Goal: Task Accomplishment & Management: Use online tool/utility

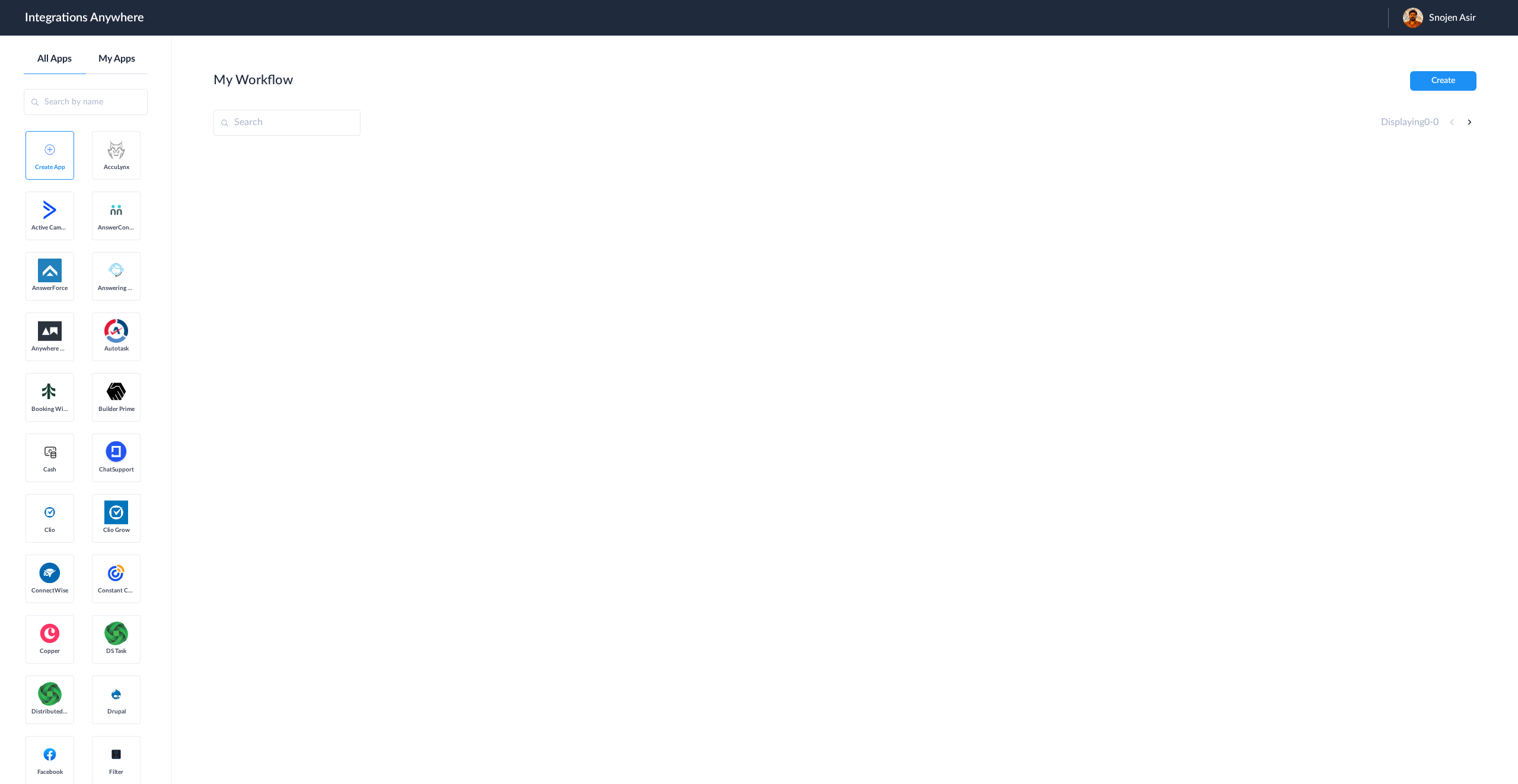
click at [118, 58] on link "My Apps" at bounding box center [117, 58] width 63 height 11
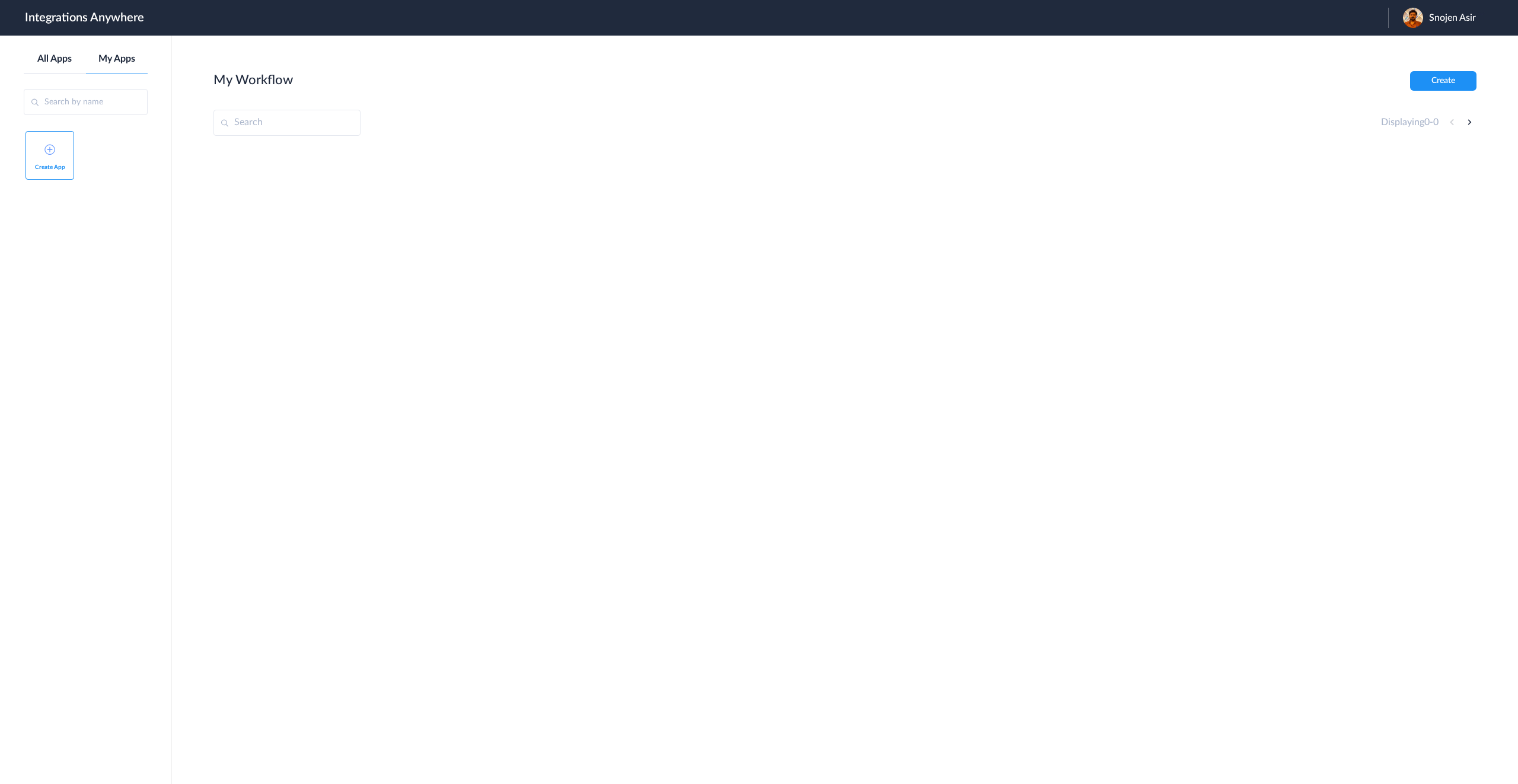
click at [56, 63] on link "All Apps" at bounding box center [55, 58] width 63 height 11
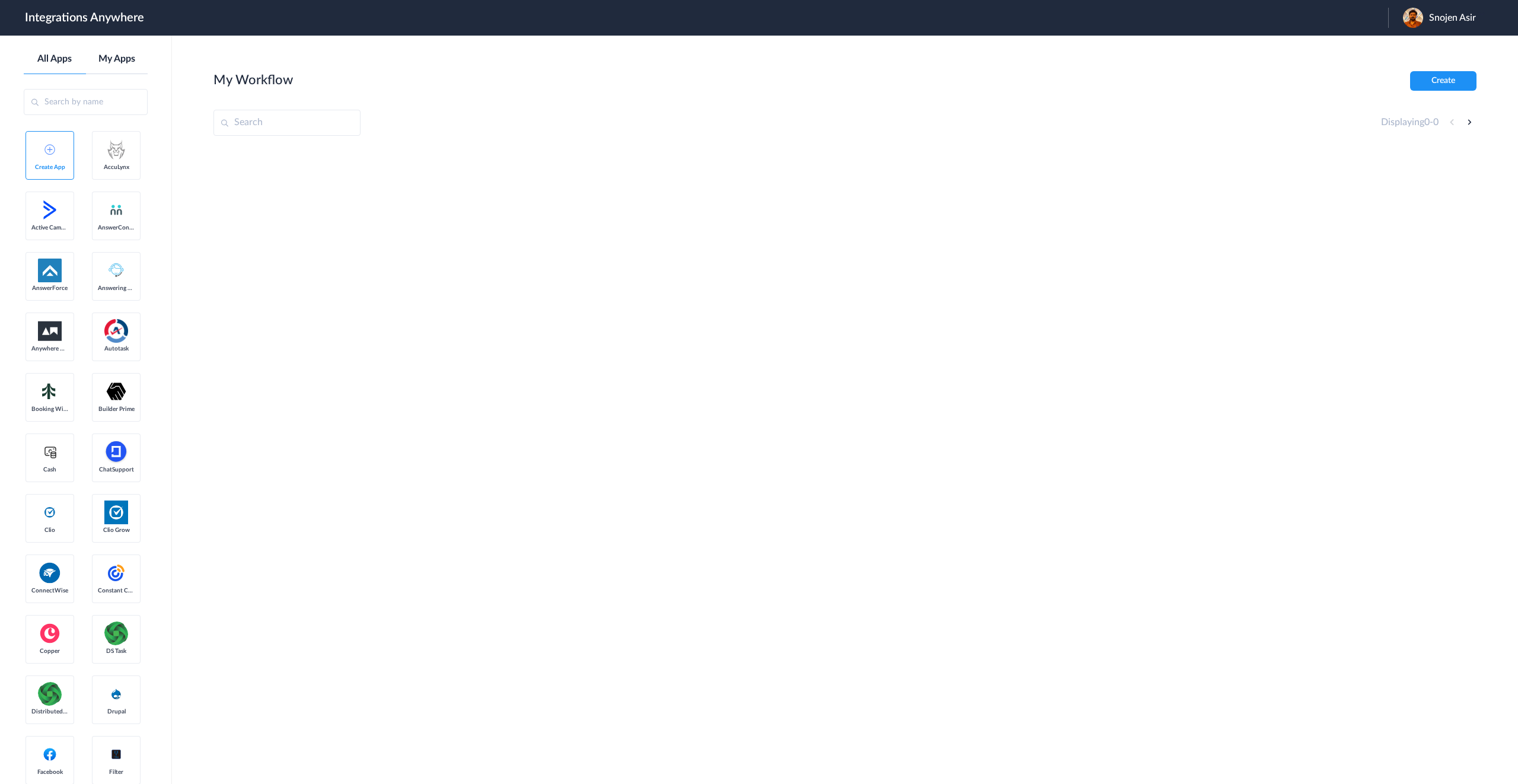
click at [94, 54] on link "My Apps" at bounding box center [117, 58] width 63 height 11
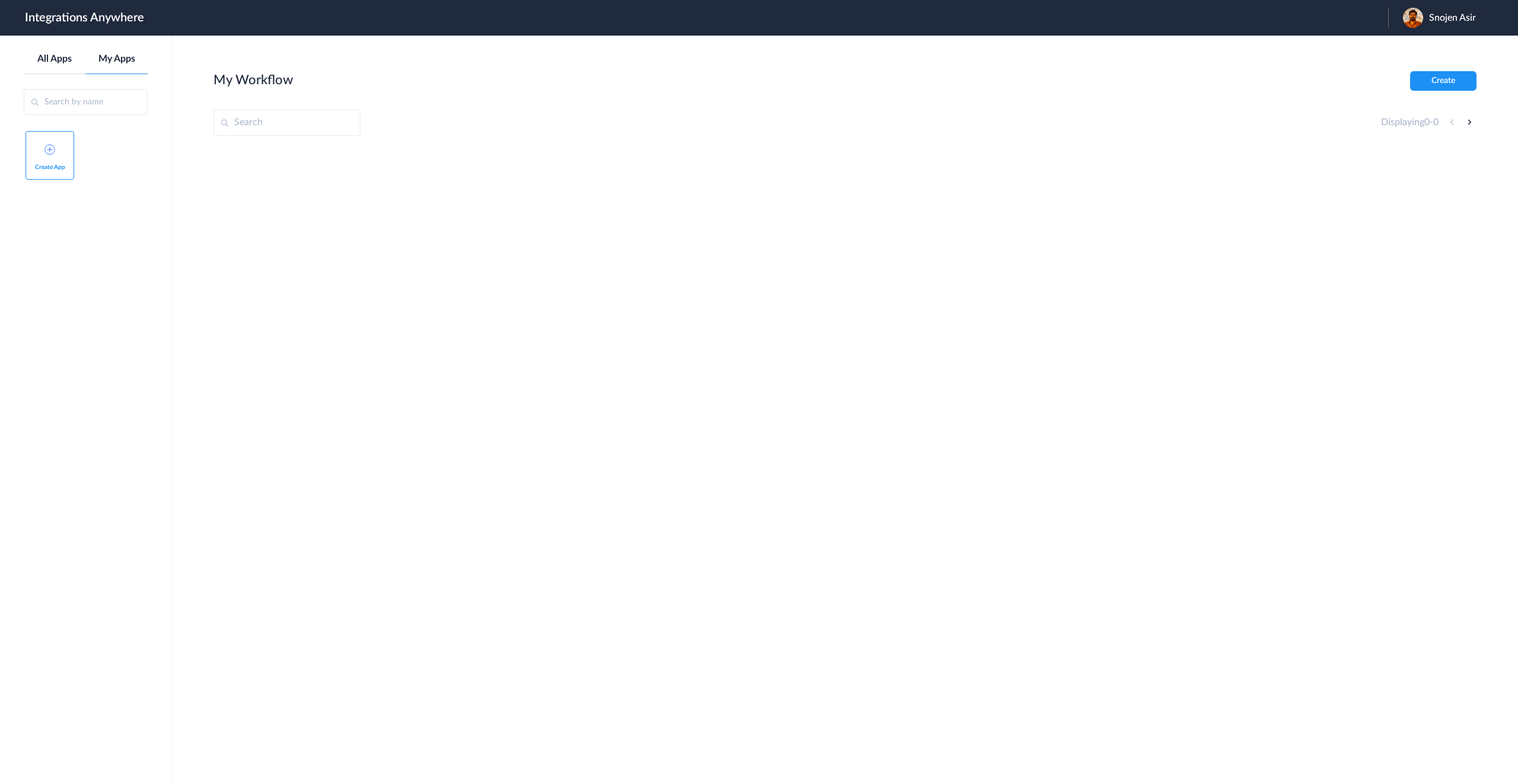
click at [59, 56] on link "All Apps" at bounding box center [55, 58] width 63 height 11
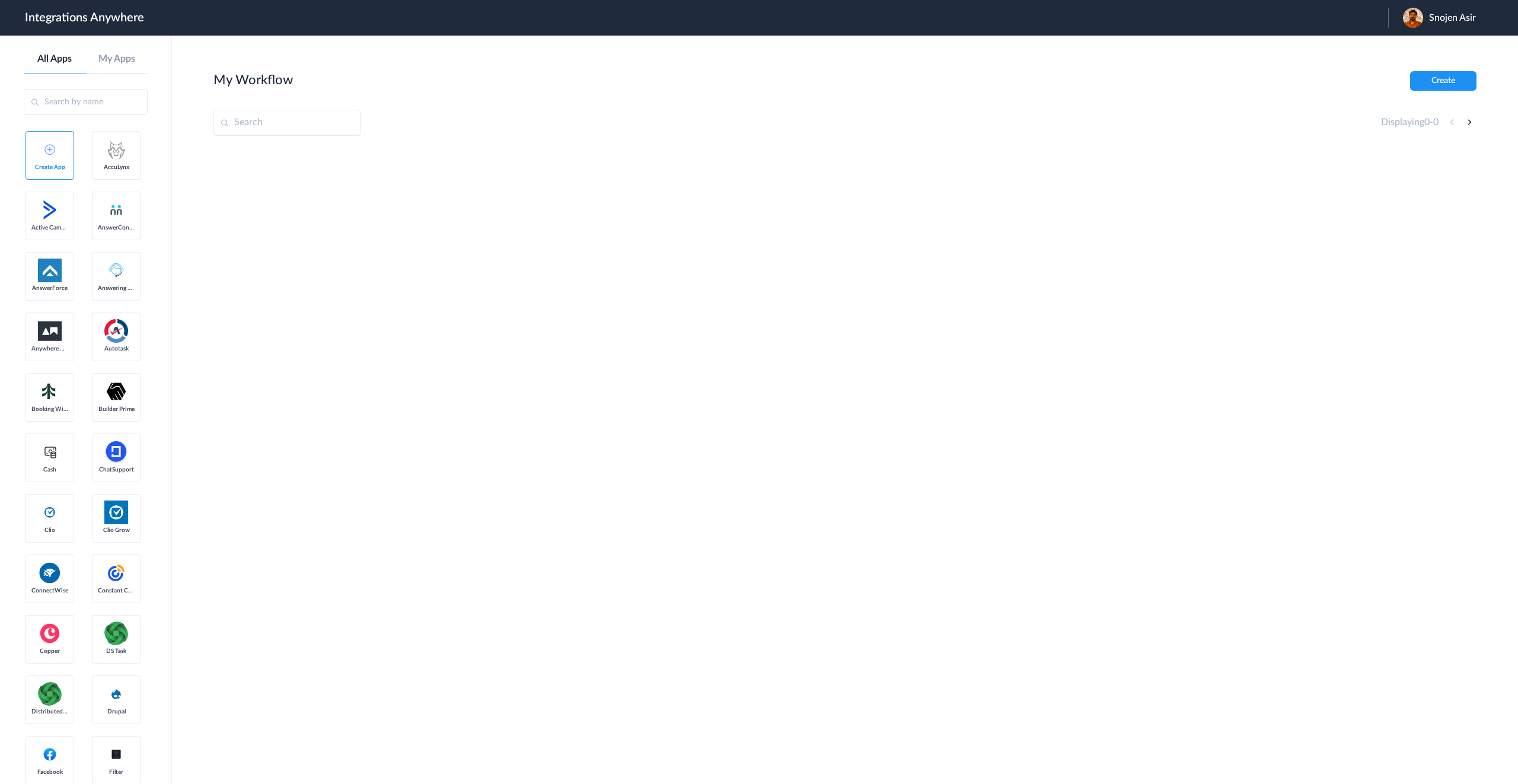
click at [83, 112] on input "text" at bounding box center [85, 101] width 124 height 26
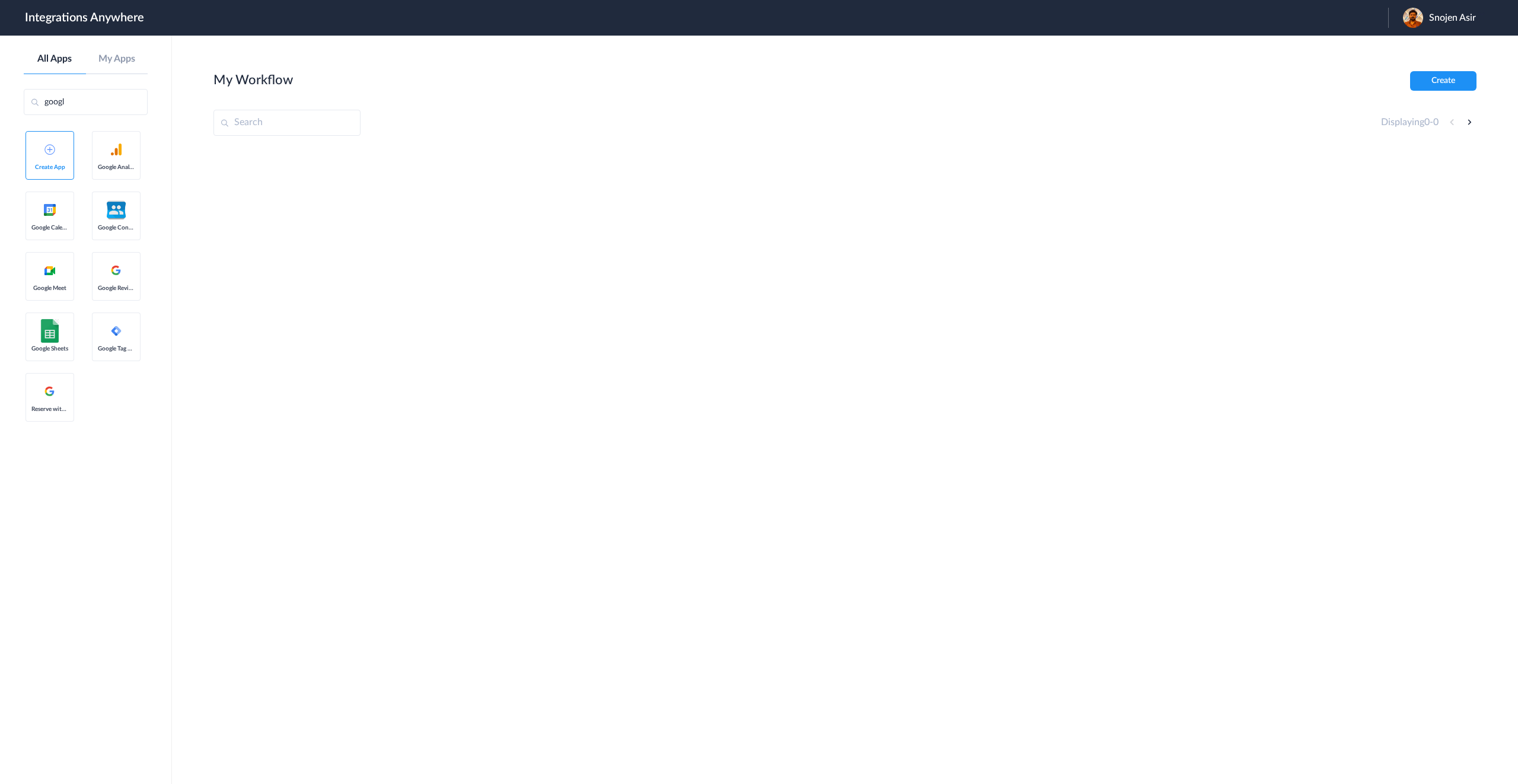
type input "google"
type input "setmore"
click at [115, 156] on img at bounding box center [116, 150] width 24 height 24
click at [118, 144] on img at bounding box center [116, 150] width 24 height 24
click at [49, 154] on img at bounding box center [50, 150] width 11 height 11
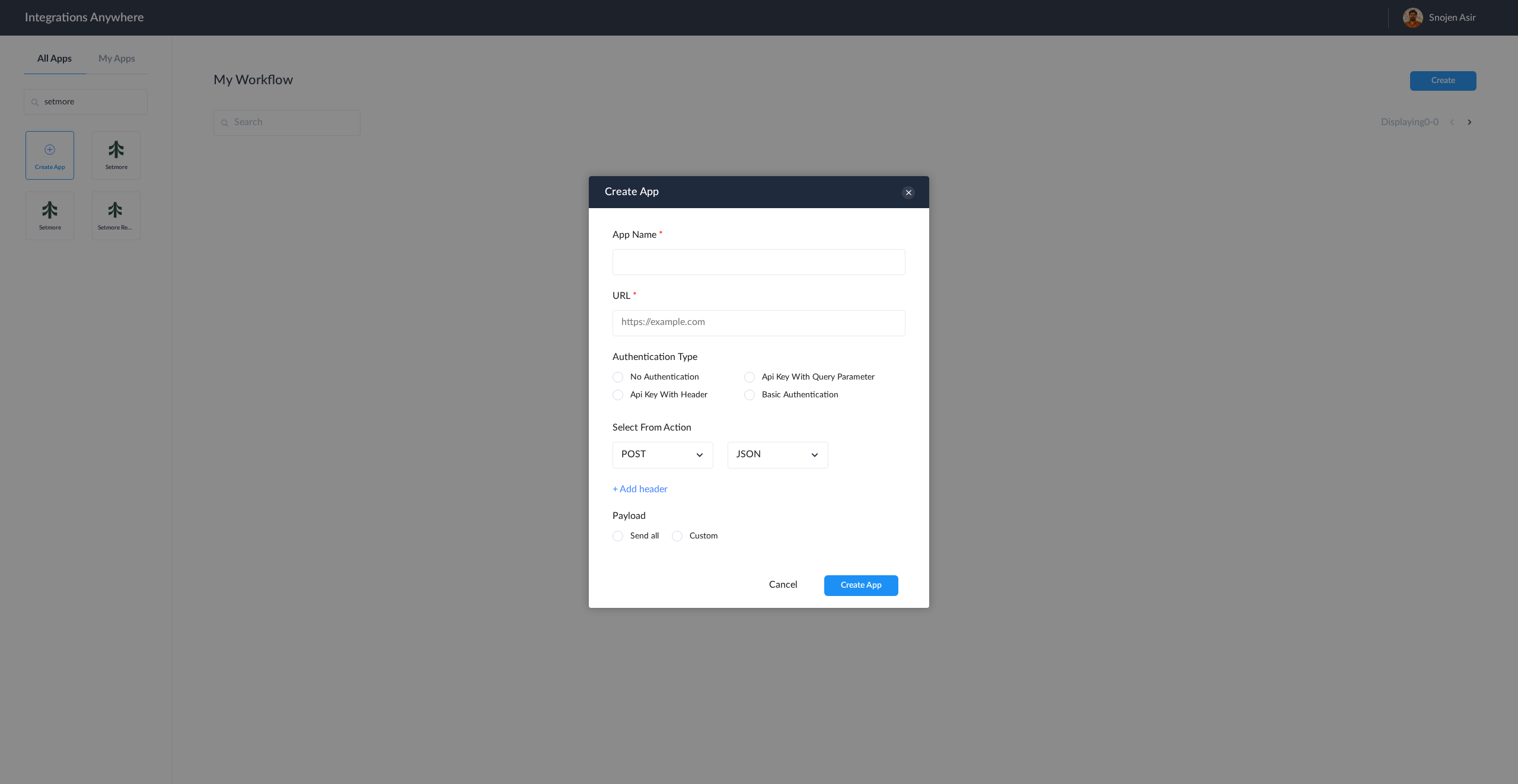
click at [669, 267] on input "text" at bounding box center [759, 262] width 293 height 26
type input "Cab Details"
click at [687, 324] on input "text" at bounding box center [759, 323] width 293 height 26
click at [774, 575] on div "Cancel Create App" at bounding box center [759, 585] width 341 height 21
click at [775, 587] on link "Cancel" at bounding box center [784, 584] width 29 height 9
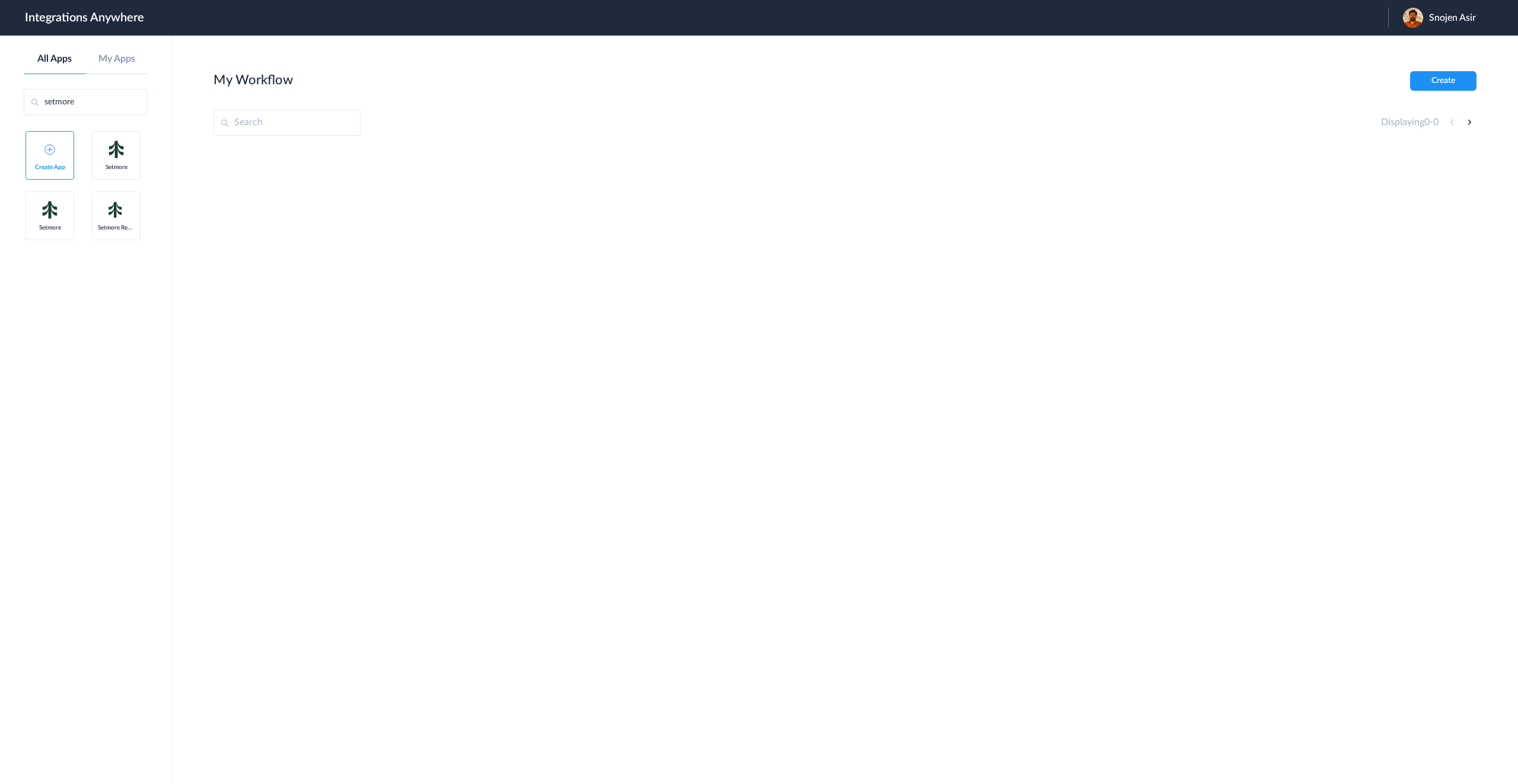
drag, startPoint x: 126, startPoint y: 151, endPoint x: 695, endPoint y: 233, distance: 574.9
drag, startPoint x: 114, startPoint y: 156, endPoint x: 577, endPoint y: 204, distance: 465.5
click at [1458, 77] on button "Create" at bounding box center [1444, 80] width 67 height 19
click at [112, 67] on div "All Apps My Apps" at bounding box center [85, 63] width 124 height 21
click at [123, 54] on link "My Apps" at bounding box center [117, 58] width 63 height 11
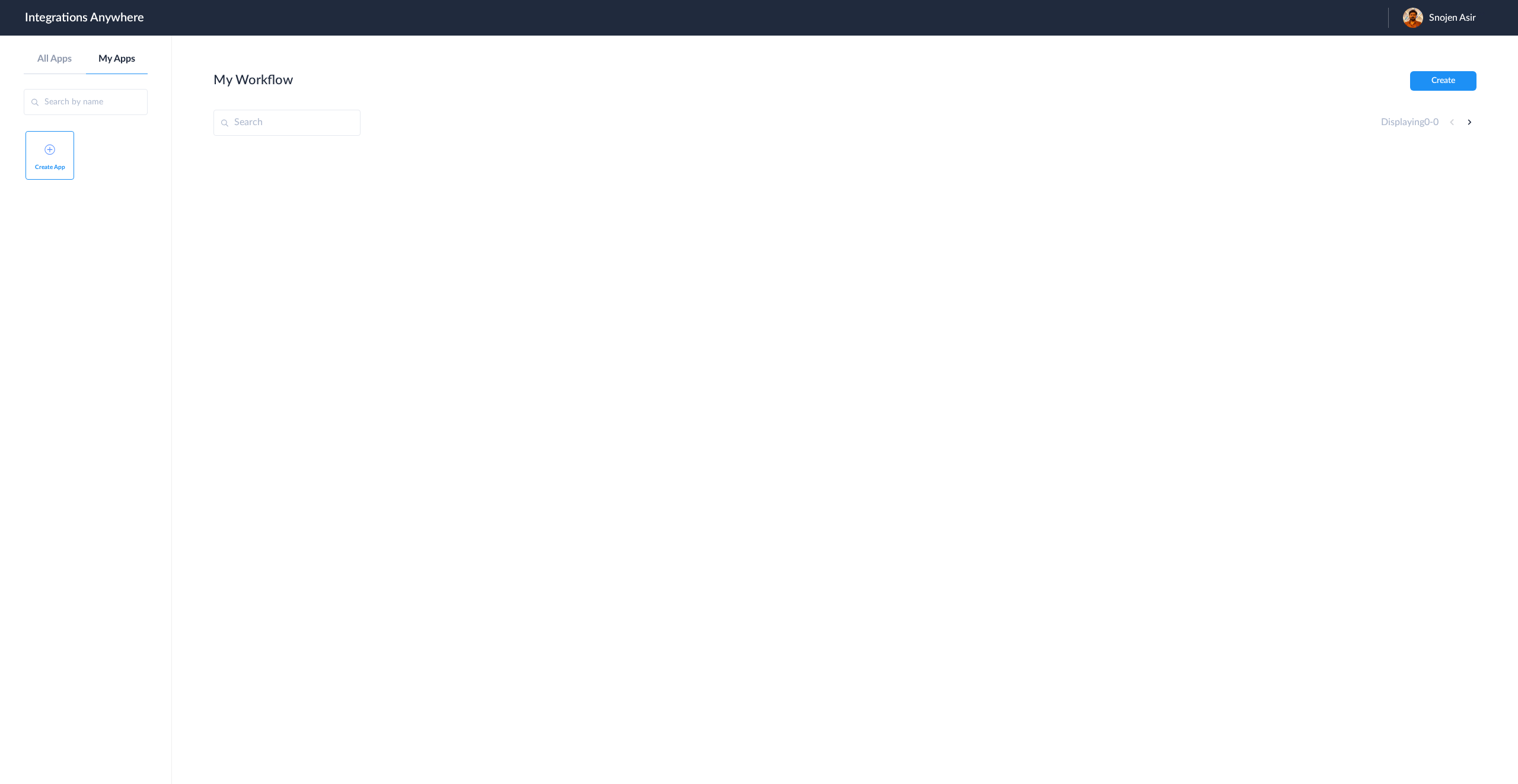
click at [52, 150] on img at bounding box center [50, 150] width 11 height 11
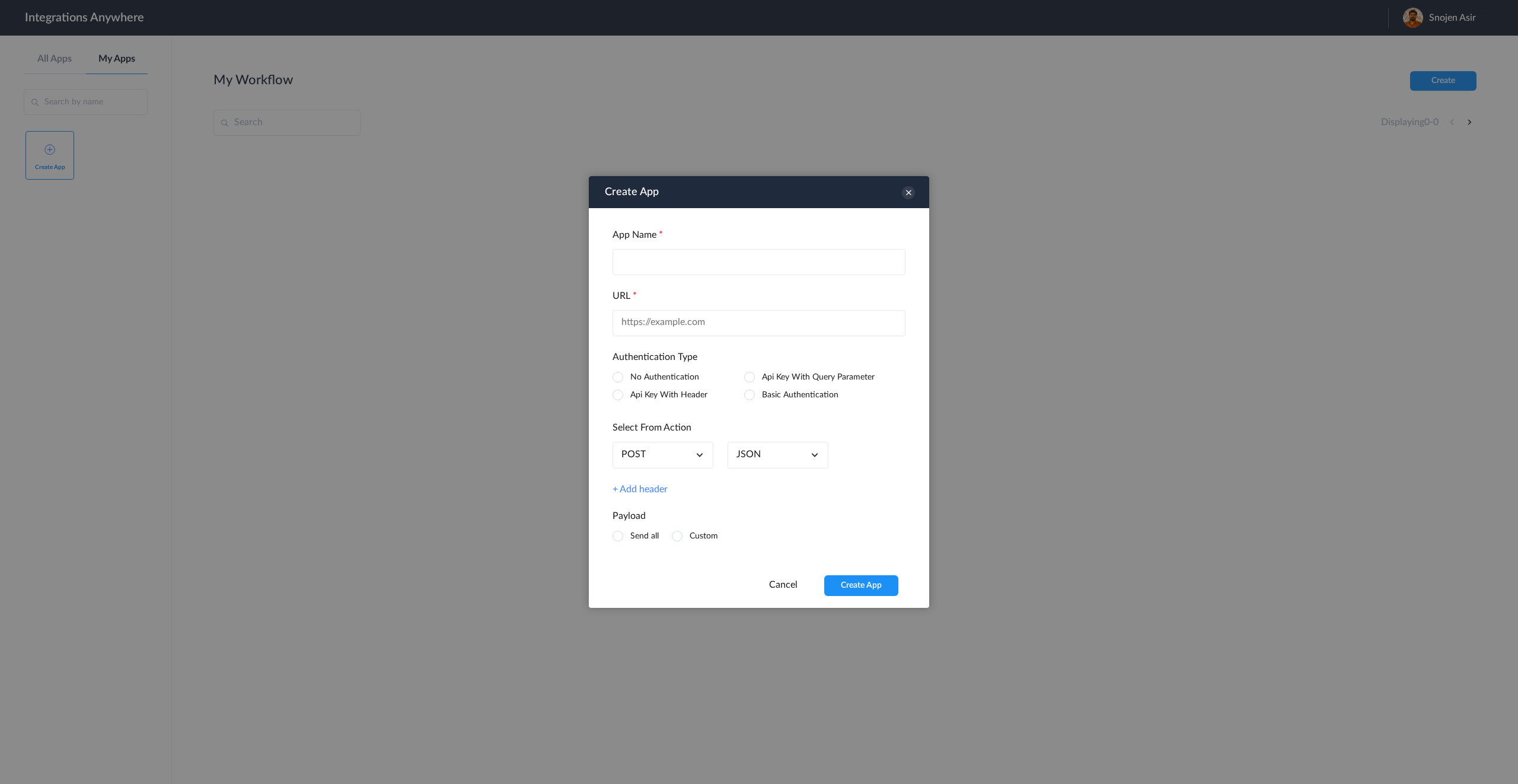
click at [674, 458] on div "POST" at bounding box center [663, 455] width 101 height 27
click at [766, 581] on div "Cancel Create App" at bounding box center [759, 585] width 341 height 21
click at [784, 585] on link "Cancel" at bounding box center [784, 584] width 29 height 9
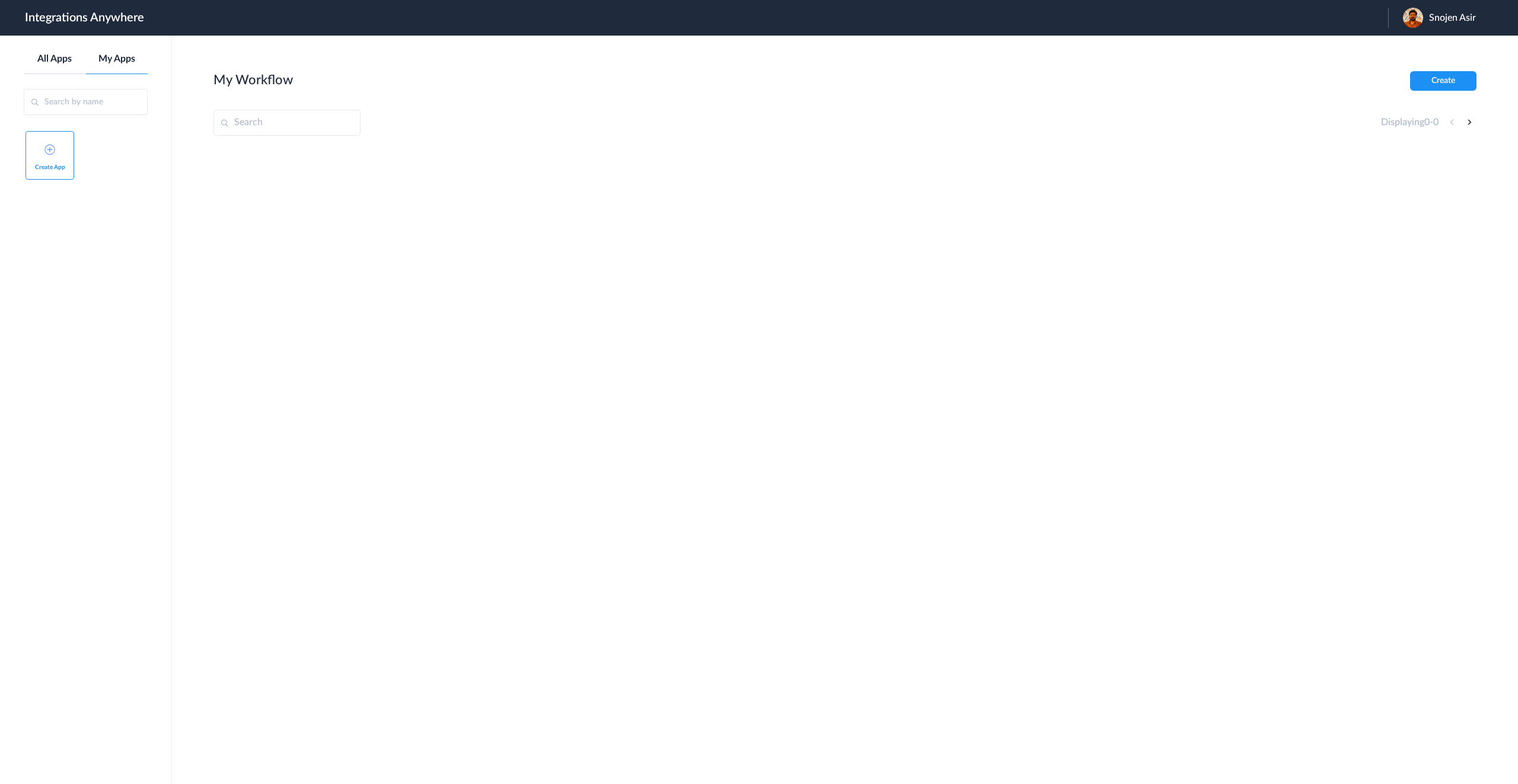
click at [70, 63] on link "All Apps" at bounding box center [55, 58] width 63 height 11
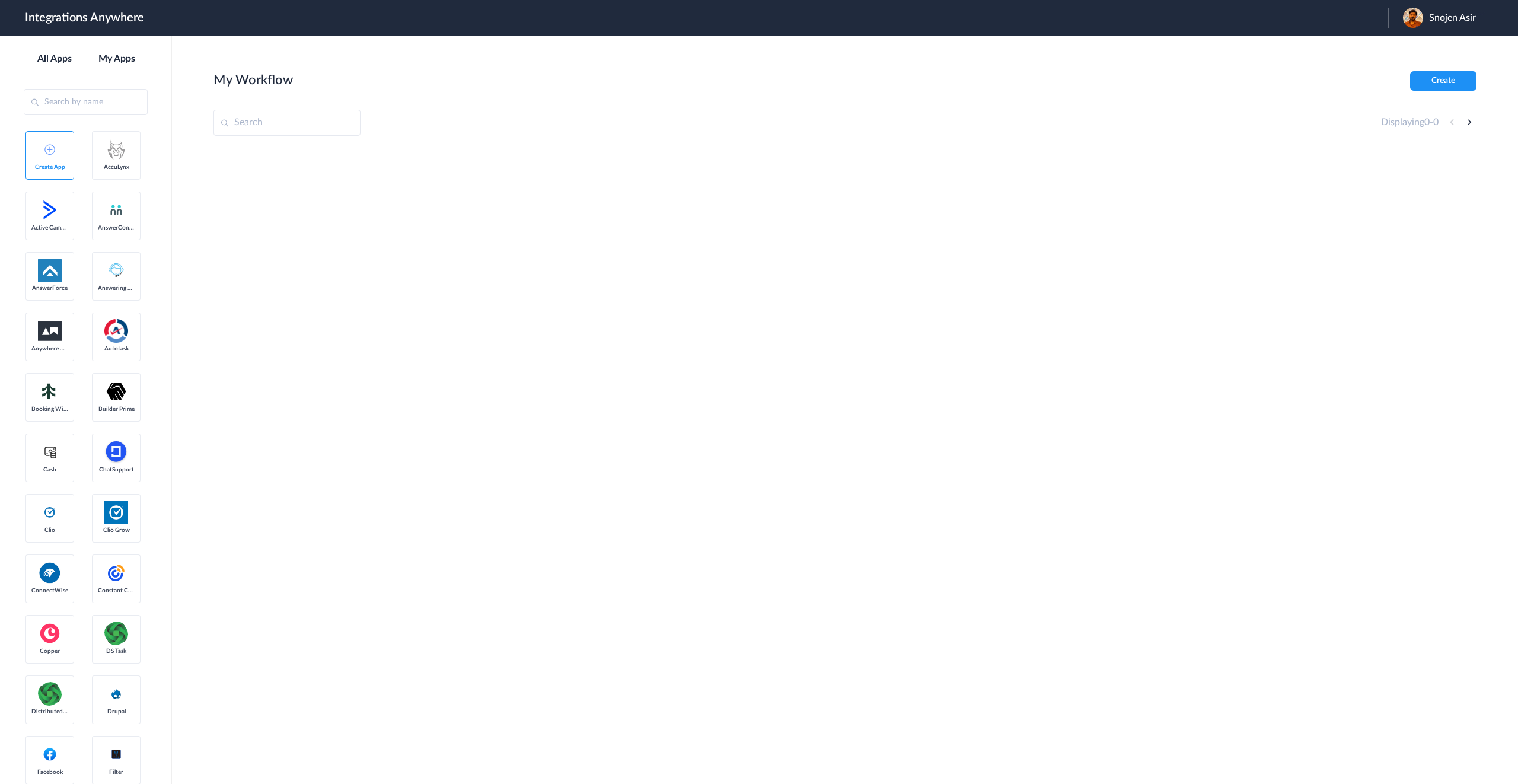
click at [121, 61] on link "My Apps" at bounding box center [117, 58] width 63 height 11
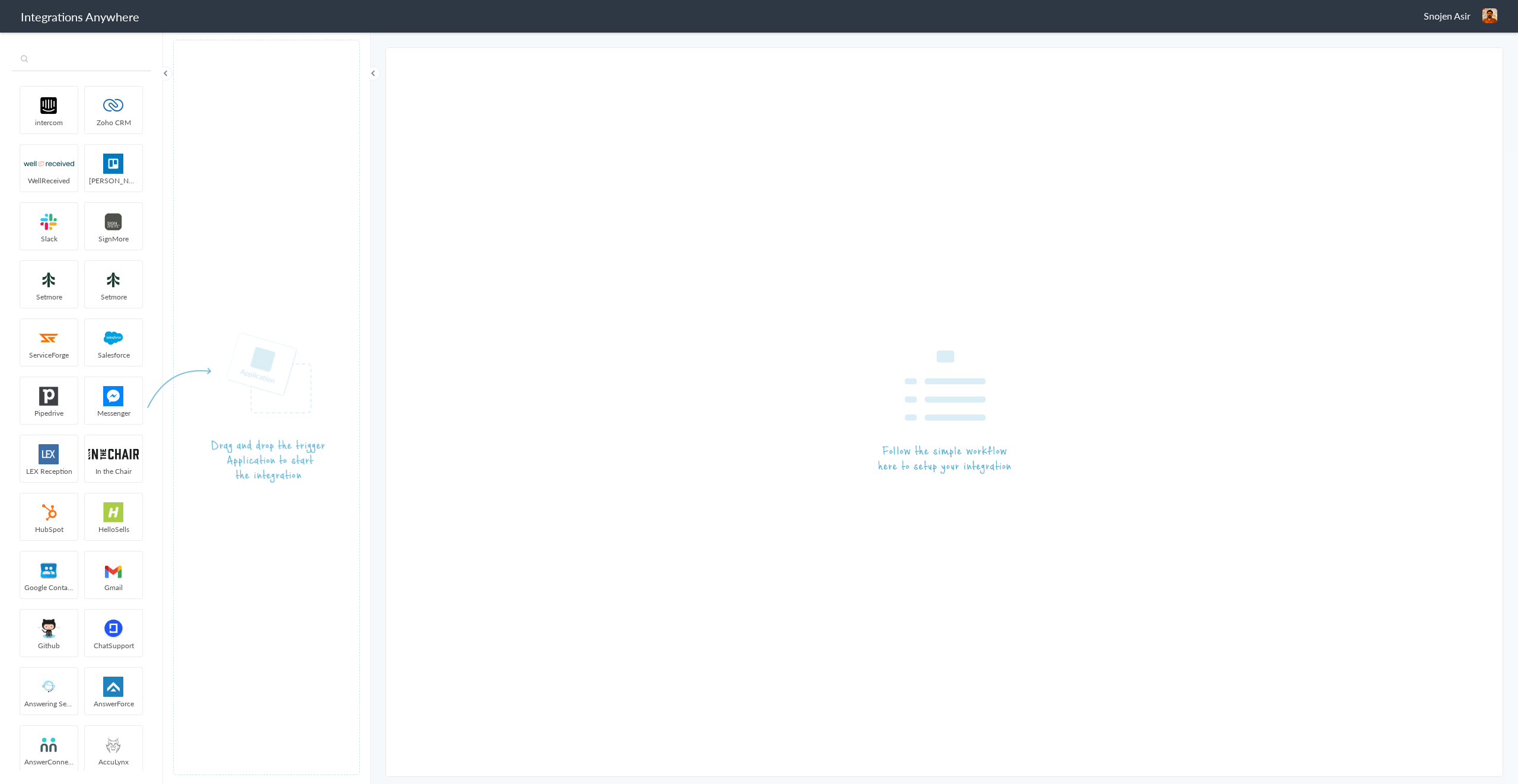
click at [67, 63] on input "text" at bounding box center [81, 60] width 139 height 23
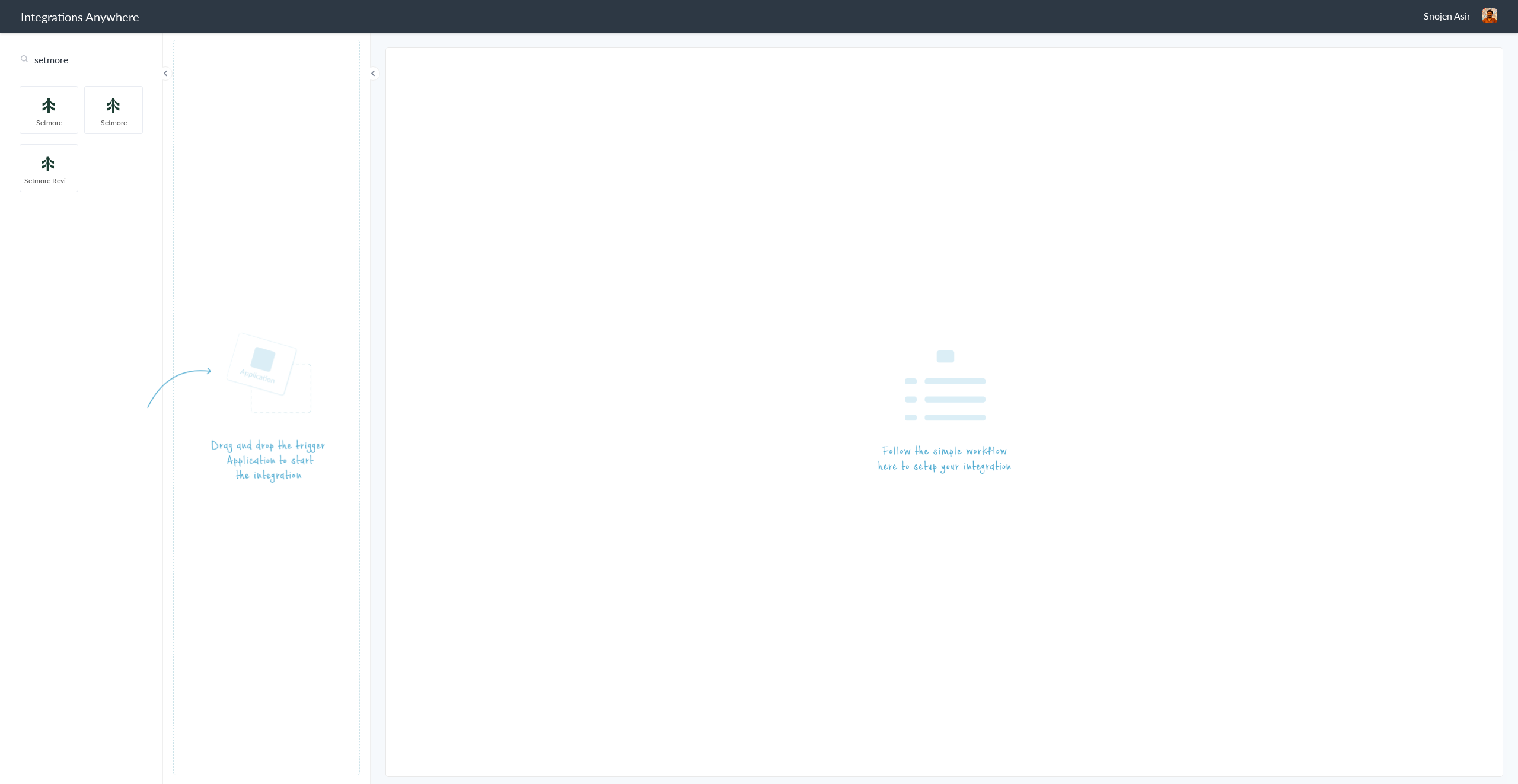
type input "setmore"
drag, startPoint x: 51, startPoint y: 101, endPoint x: 647, endPoint y: 265, distance: 618.2
click at [44, 101] on img at bounding box center [49, 106] width 51 height 20
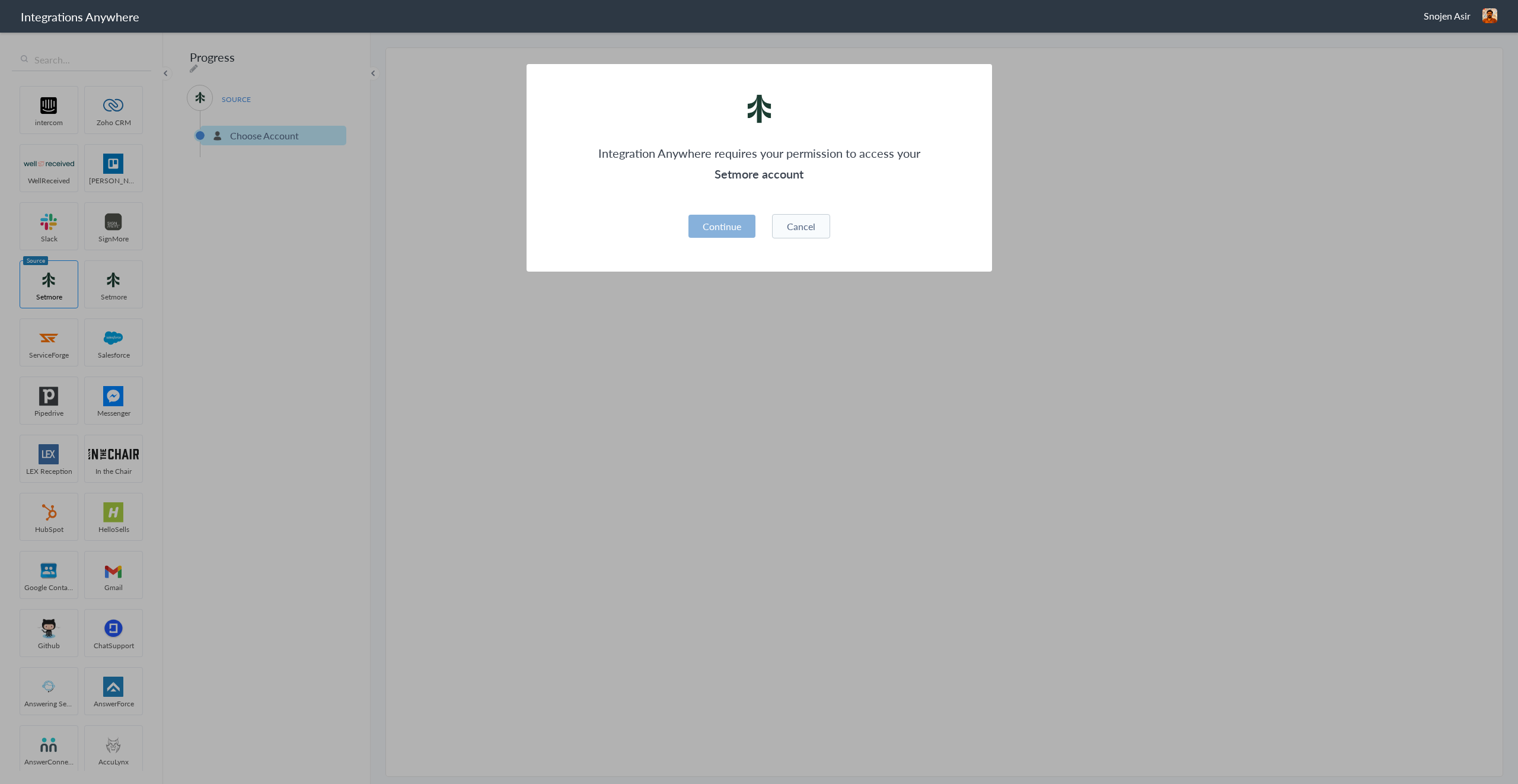
click at [740, 225] on button "Continue" at bounding box center [722, 226] width 67 height 23
click at [752, 207] on div "Please provide required fields" at bounding box center [760, 199] width 269 height 23
click at [758, 201] on div "Please provide required fields" at bounding box center [760, 199] width 269 height 23
click at [815, 161] on p "Integration Anywhere requires your permission to access your" at bounding box center [759, 153] width 323 height 21
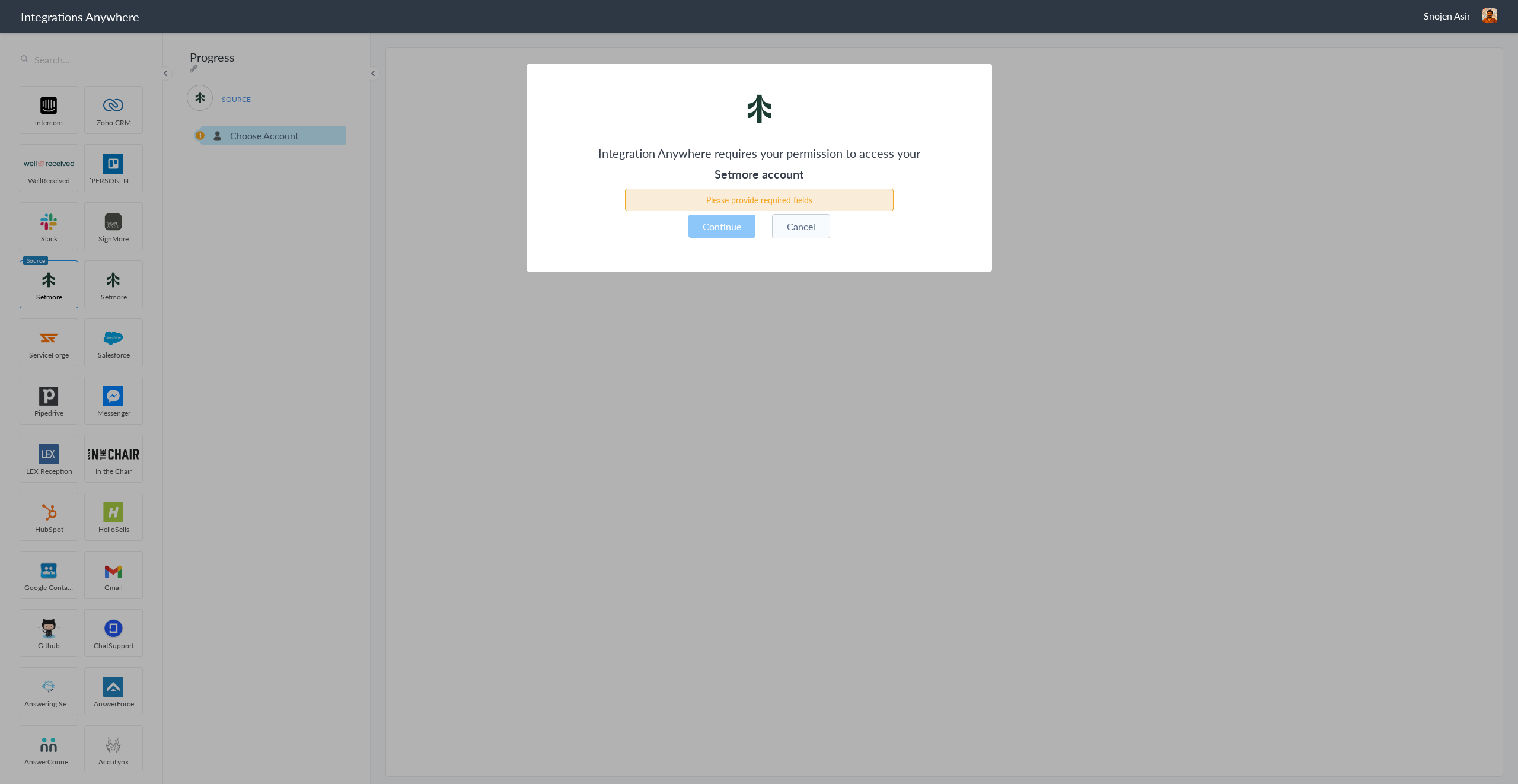
click at [786, 176] on h3 "Setmore account" at bounding box center [759, 174] width 323 height 21
click at [751, 197] on div "Please provide required fields" at bounding box center [760, 199] width 269 height 23
click at [729, 224] on button "Continue" at bounding box center [722, 226] width 67 height 23
click at [784, 198] on div "Please provide required fields" at bounding box center [760, 199] width 269 height 23
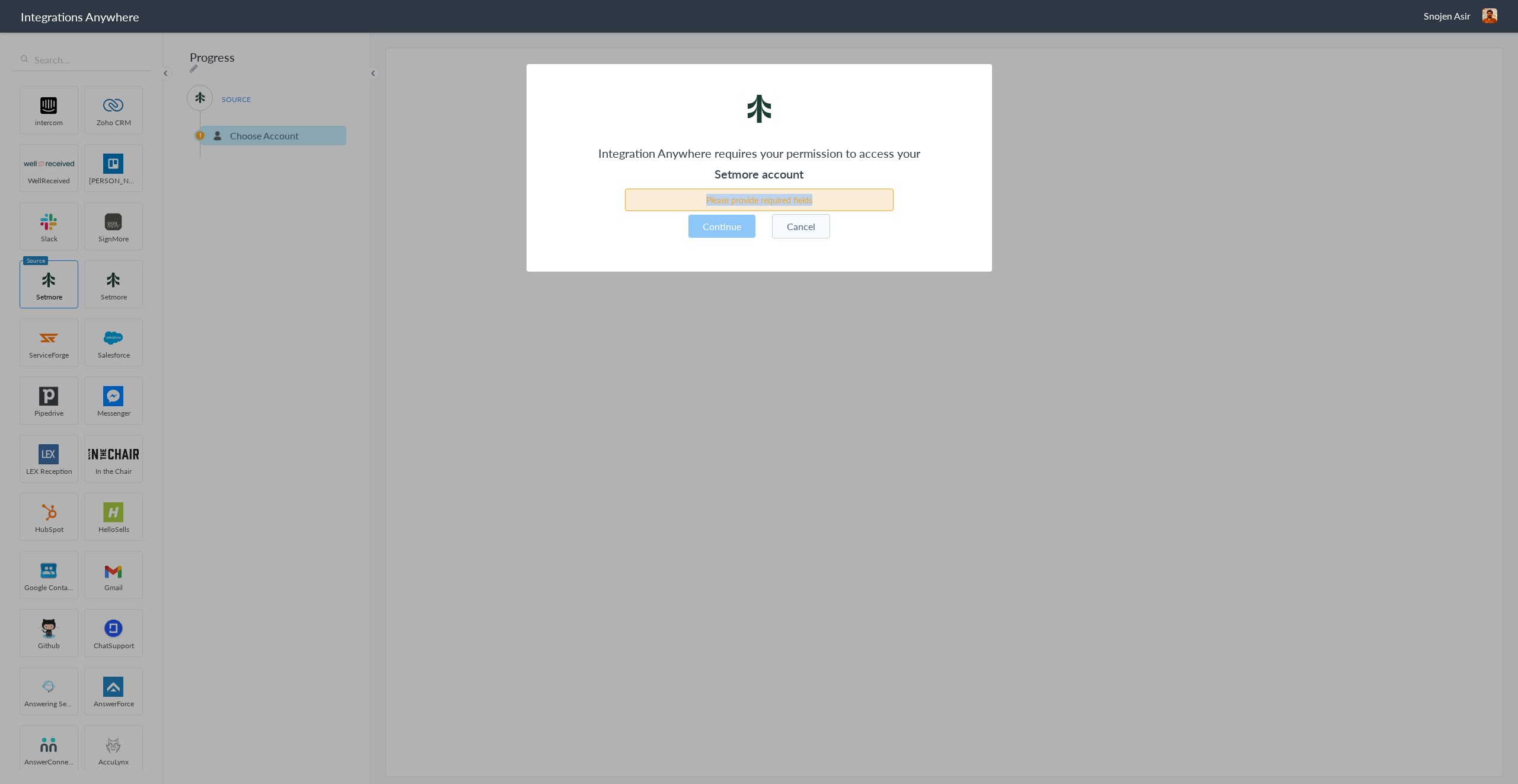
click at [784, 198] on div "Please provide required fields" at bounding box center [760, 199] width 269 height 23
click at [804, 234] on button "Cancel" at bounding box center [801, 226] width 58 height 24
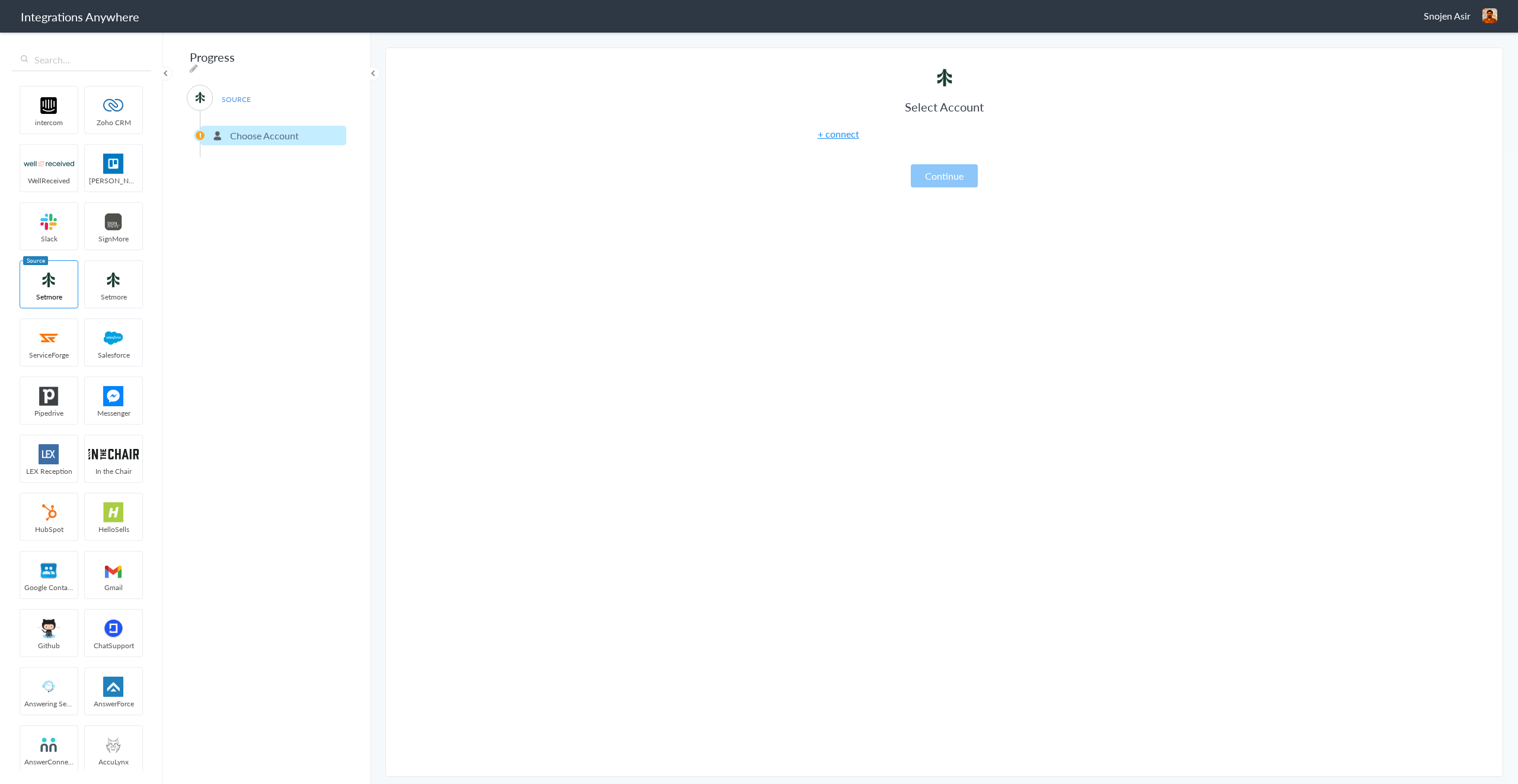
click at [838, 133] on link "+ connect" at bounding box center [838, 133] width 41 height 14
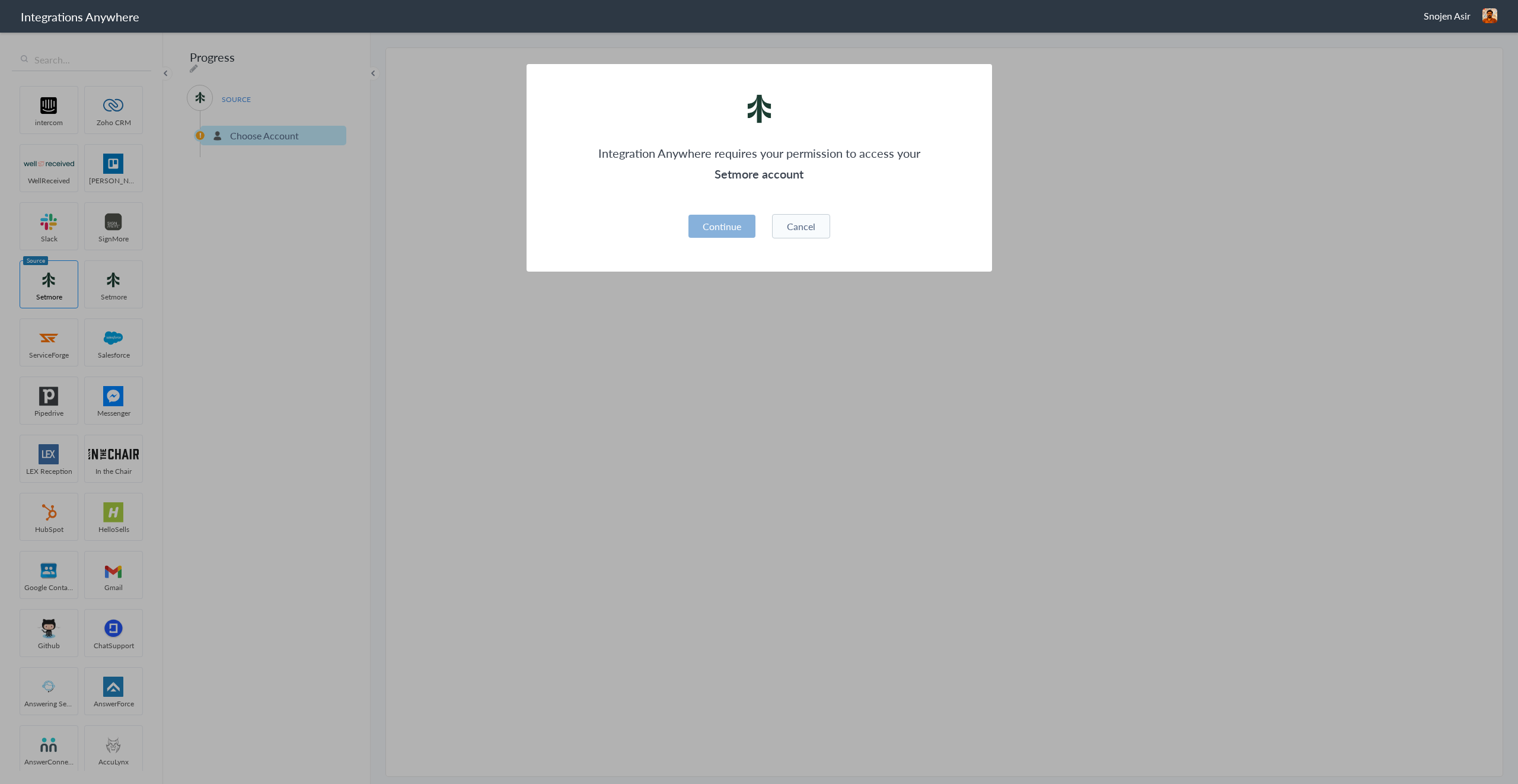
click at [739, 226] on button "Continue" at bounding box center [722, 226] width 67 height 23
click at [817, 230] on button "Cancel" at bounding box center [801, 226] width 58 height 24
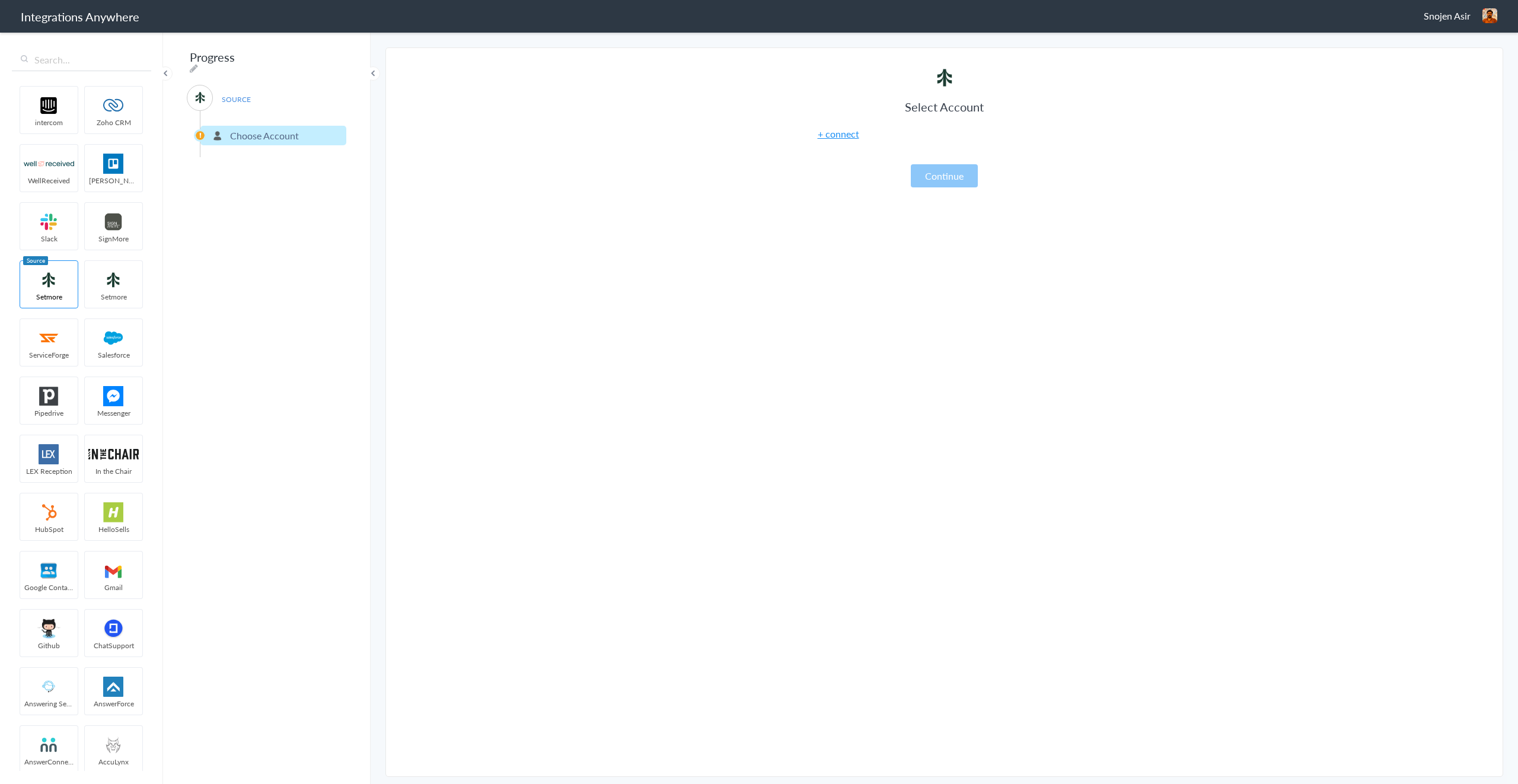
click at [227, 133] on li "Choose Account" at bounding box center [273, 135] width 146 height 19
click at [202, 133] on li "Choose Account" at bounding box center [273, 135] width 146 height 19
click at [200, 128] on li "Choose Account" at bounding box center [273, 135] width 146 height 19
click at [210, 93] on div "SOURCE" at bounding box center [199, 97] width 26 height 26
click at [198, 63] on icon at bounding box center [194, 68] width 8 height 9
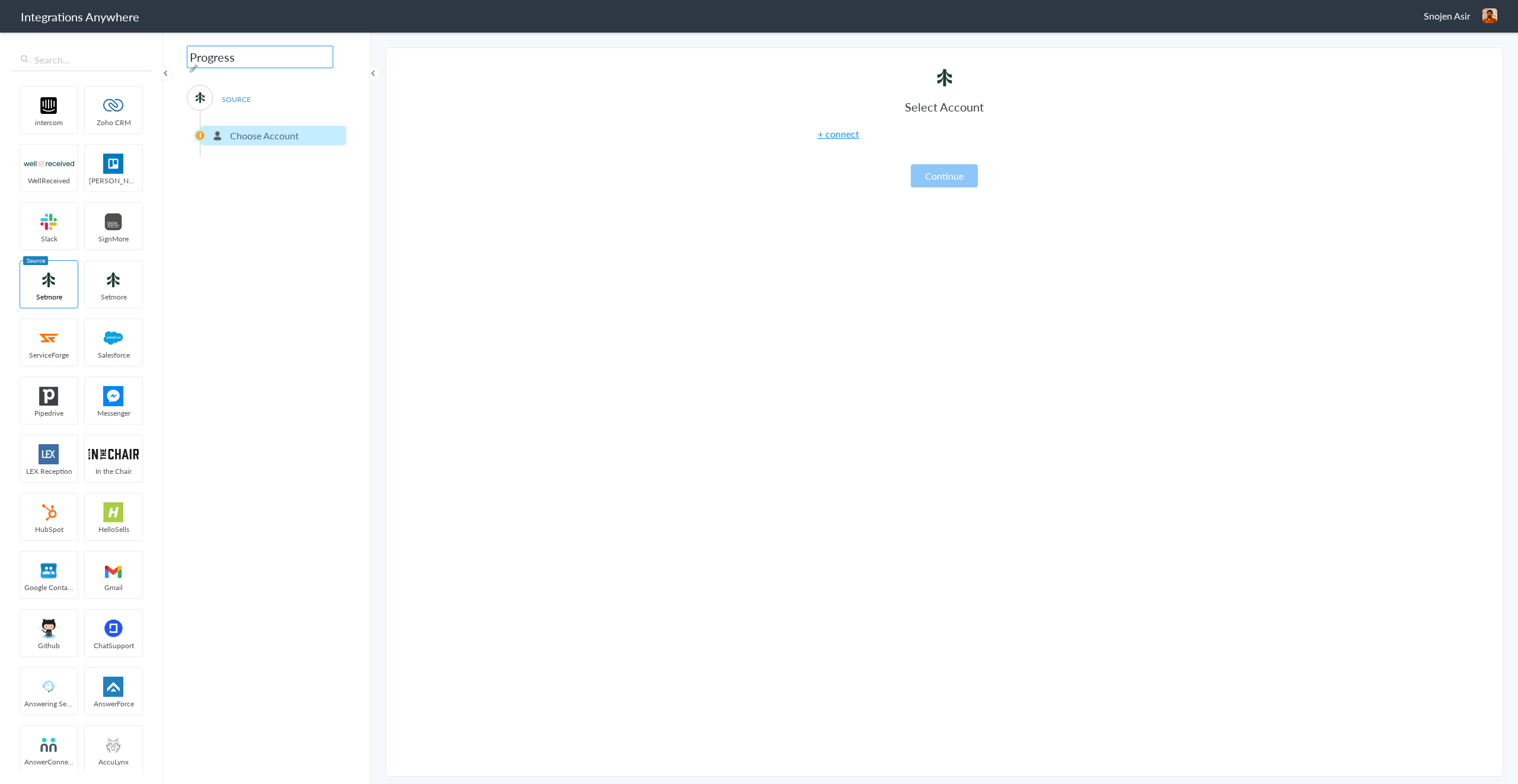
click at [299, 99] on div "SOURCE Choose Account" at bounding box center [266, 121] width 160 height 73
click at [291, 130] on p "Choose Account" at bounding box center [264, 135] width 68 height 14
click at [198, 63] on icon at bounding box center [194, 68] width 8 height 9
type input "Progress"
click at [306, 102] on div "SOURCE Choose Account" at bounding box center [266, 121] width 160 height 73
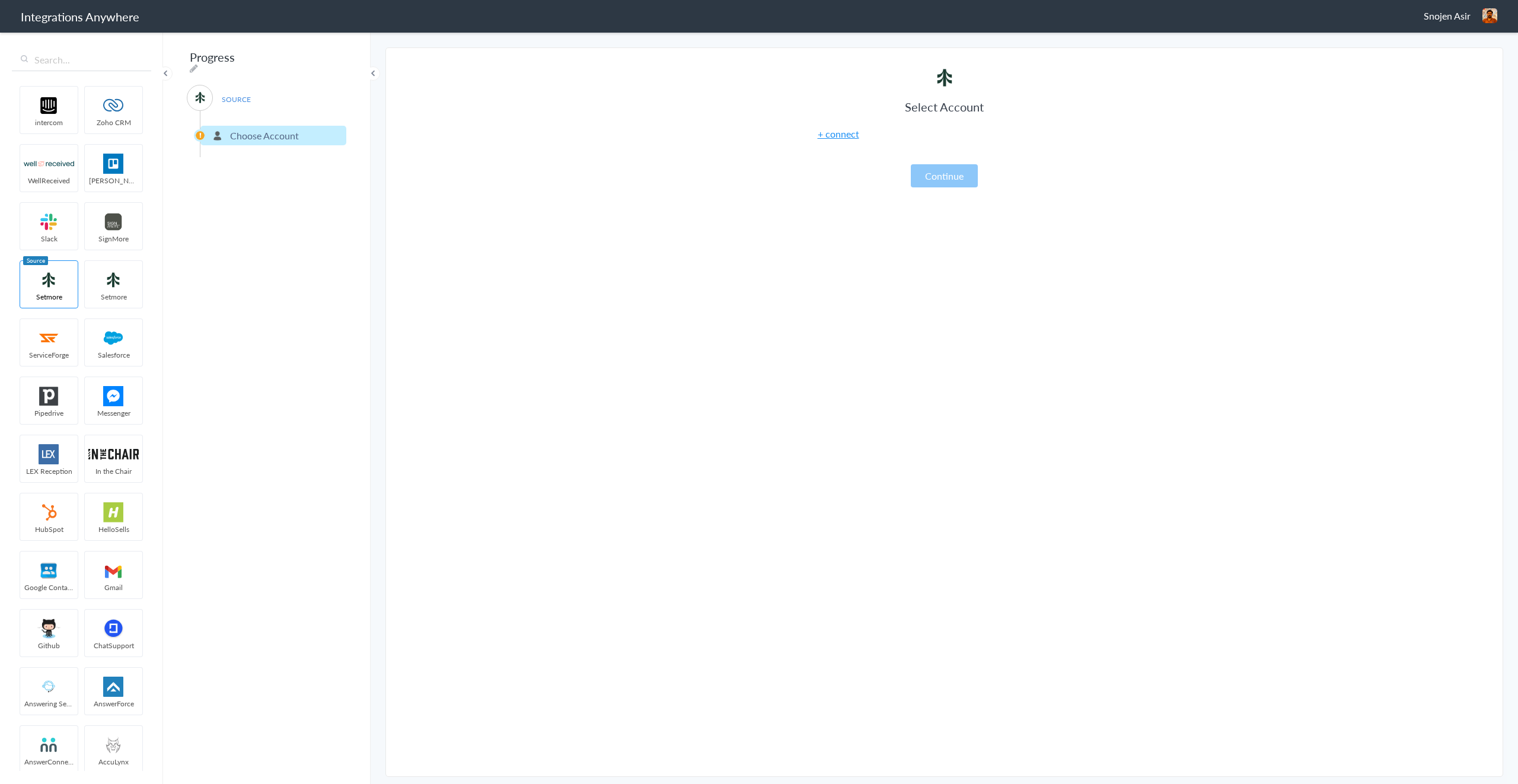
click at [280, 132] on p "Choose Account" at bounding box center [264, 135] width 68 height 14
click at [57, 273] on img at bounding box center [49, 280] width 51 height 20
click at [112, 293] on span "Setmore" at bounding box center [113, 297] width 57 height 10
drag, startPoint x: 112, startPoint y: 291, endPoint x: 208, endPoint y: 231, distance: 113.2
drag, startPoint x: 123, startPoint y: 273, endPoint x: 150, endPoint y: 281, distance: 28.2
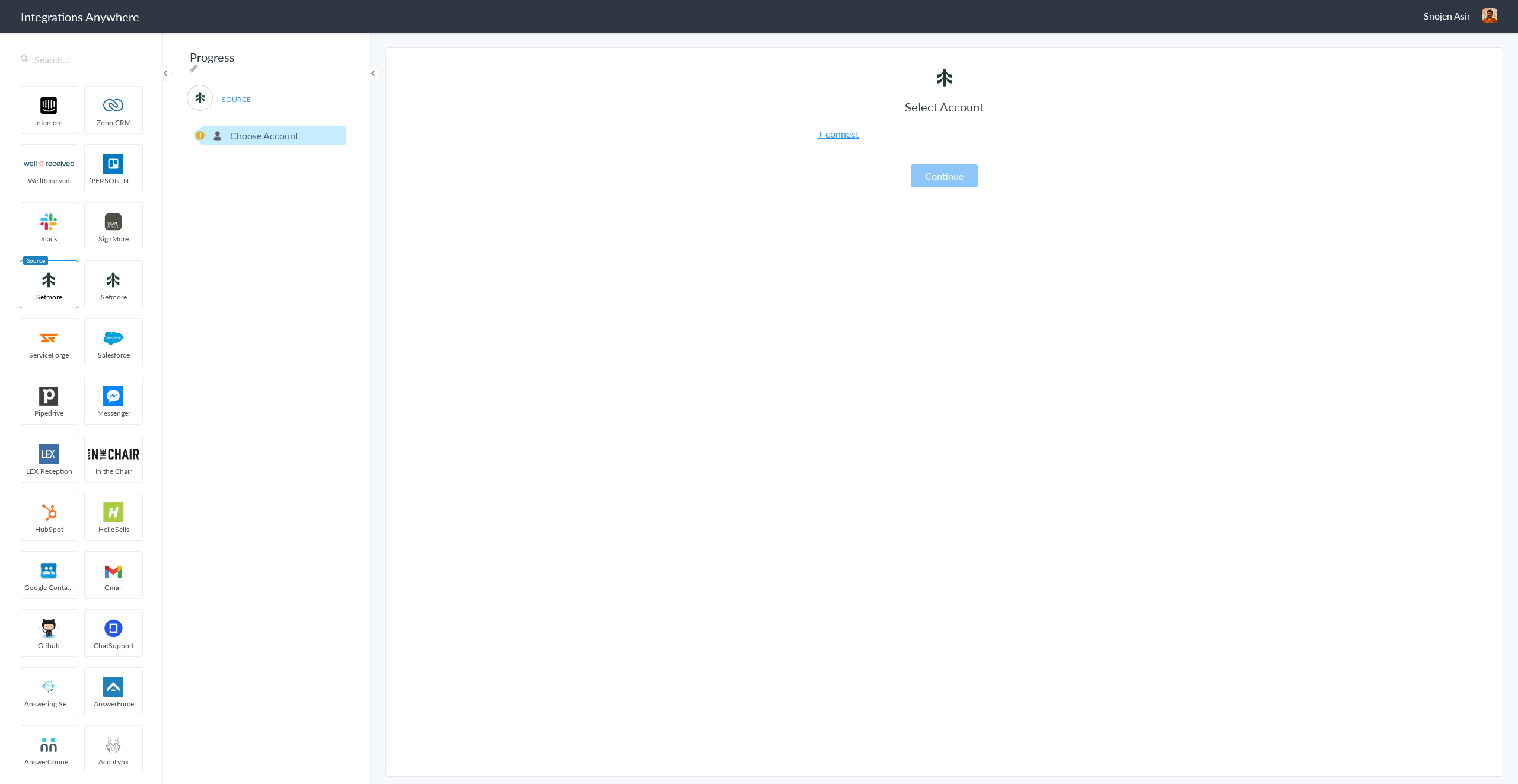
drag, startPoint x: 117, startPoint y: 297, endPoint x: 205, endPoint y: 198, distance: 132.5
click at [63, 294] on span "Setmore" at bounding box center [49, 297] width 57 height 10
click at [246, 136] on p "Choose Account" at bounding box center [264, 135] width 68 height 14
click at [221, 134] on li "Choose Account" at bounding box center [273, 135] width 146 height 19
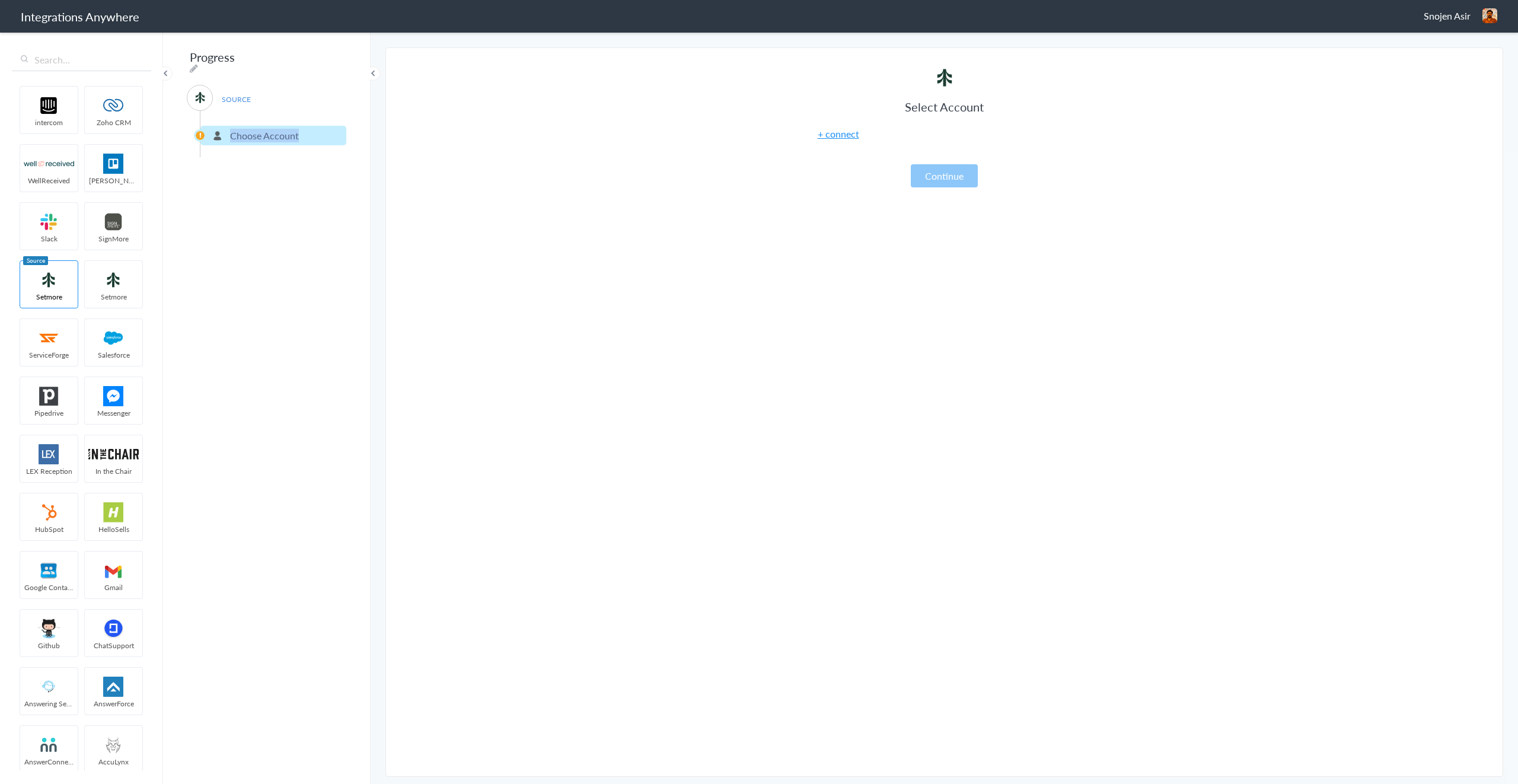
click at [221, 134] on li "Choose Account" at bounding box center [273, 135] width 146 height 19
click at [832, 134] on link "+ connect" at bounding box center [838, 133] width 41 height 14
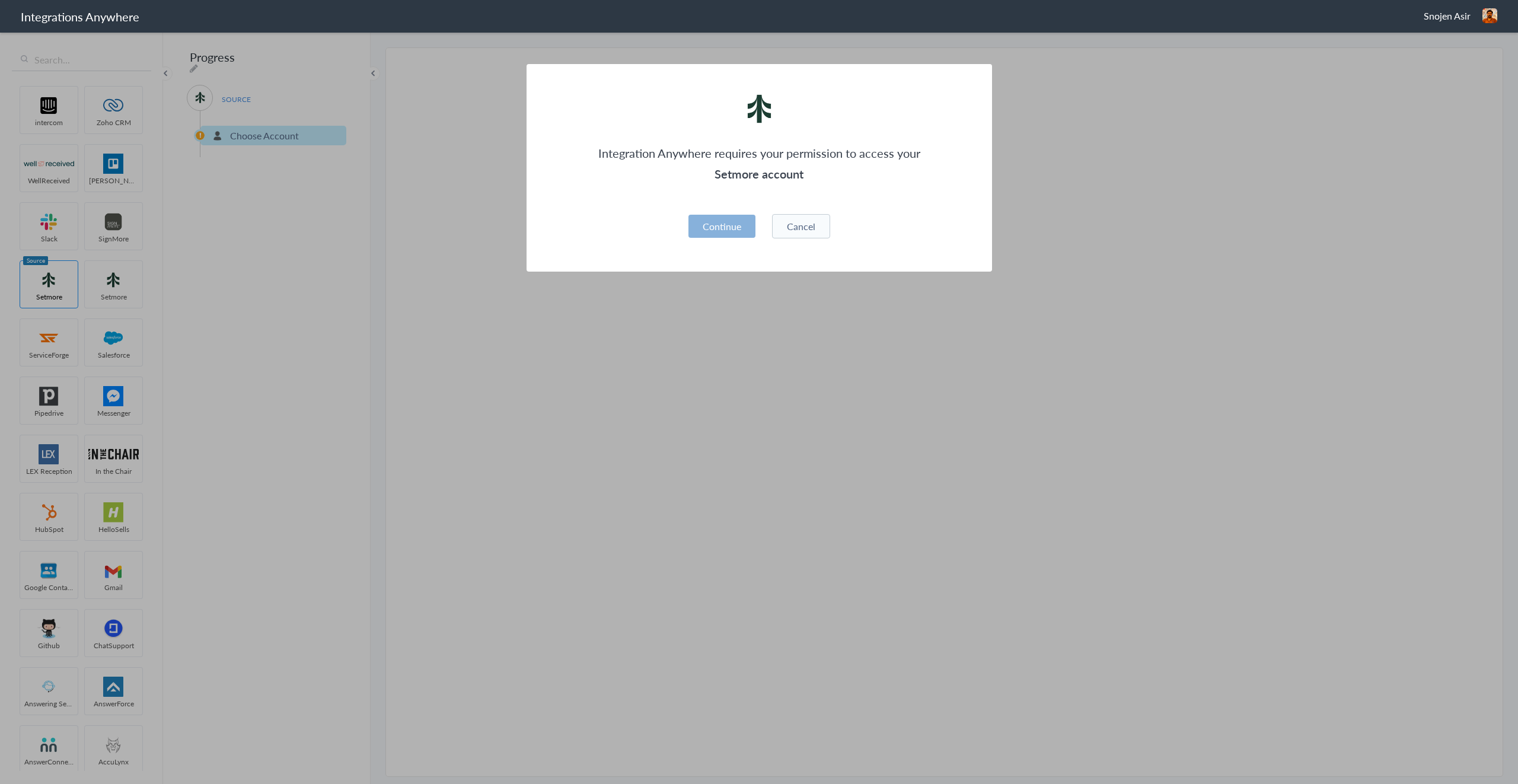
click at [717, 227] on button "Continue" at bounding box center [722, 226] width 67 height 23
click at [809, 231] on button "Cancel" at bounding box center [801, 226] width 58 height 24
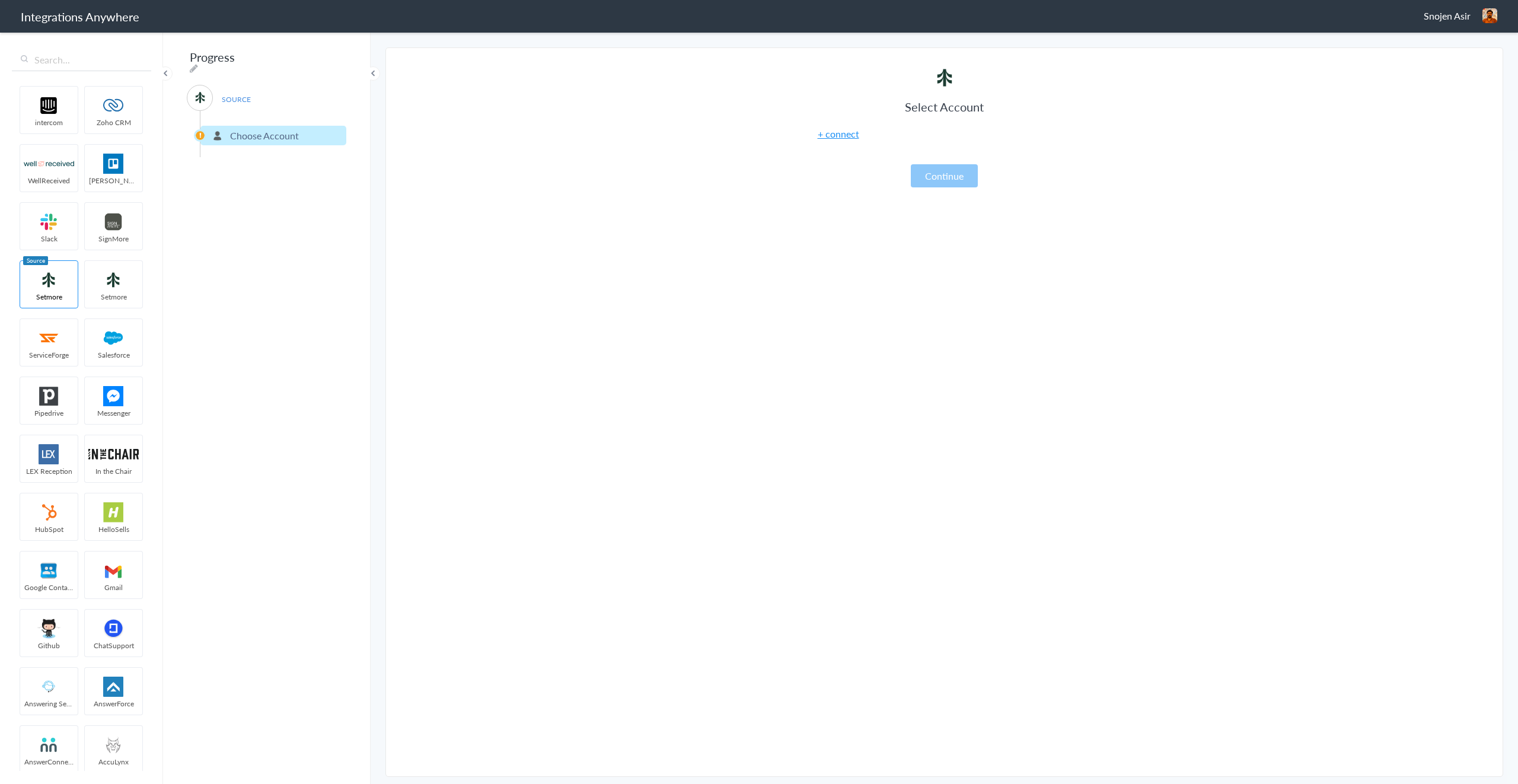
click at [236, 134] on p "Choose Account" at bounding box center [264, 135] width 68 height 14
click at [248, 134] on p "Choose Account" at bounding box center [264, 135] width 68 height 14
click at [849, 138] on link "+ connect" at bounding box center [838, 133] width 41 height 14
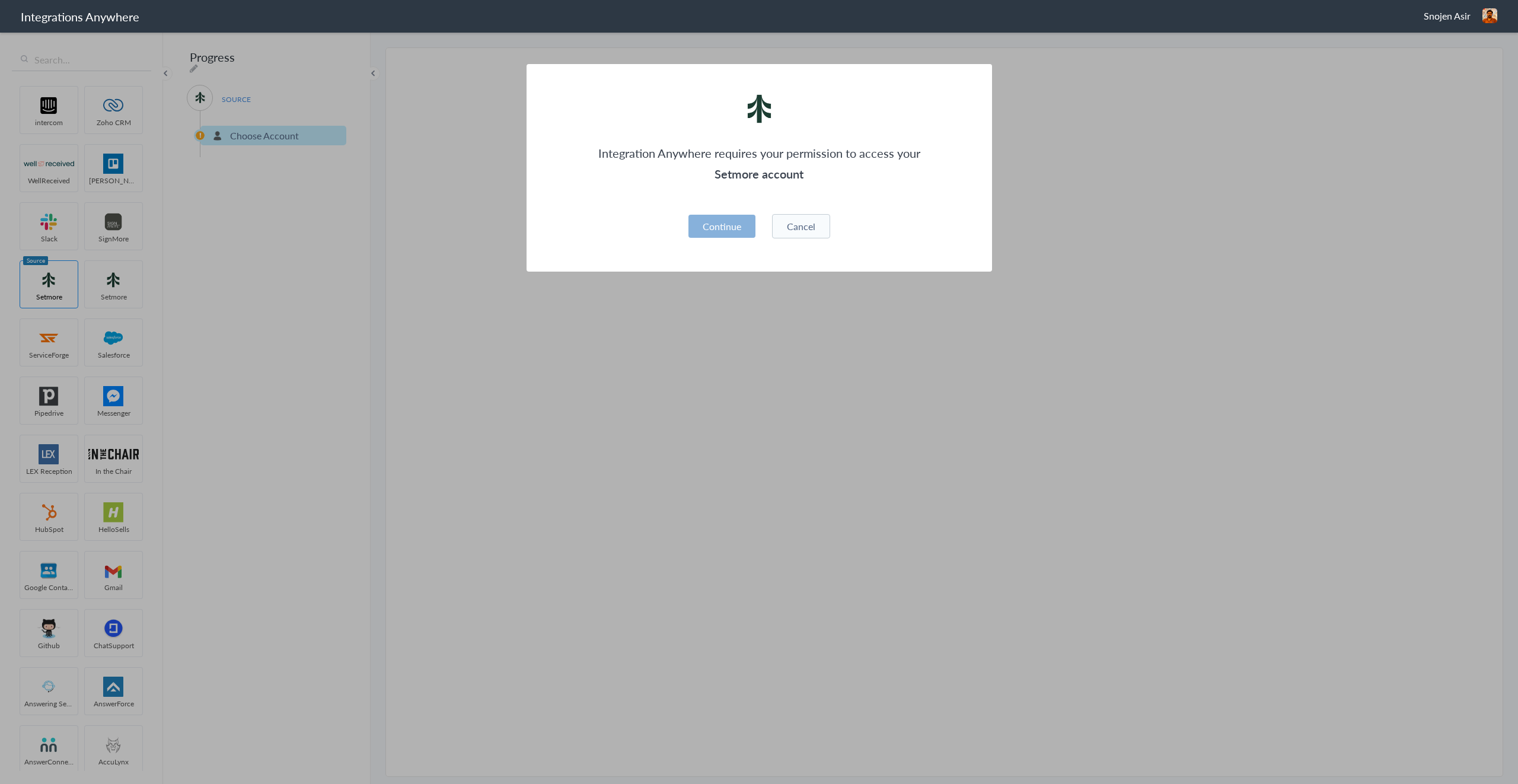
click at [724, 215] on button "Continue" at bounding box center [722, 226] width 67 height 23
click at [808, 229] on button "Cancel" at bounding box center [801, 226] width 58 height 24
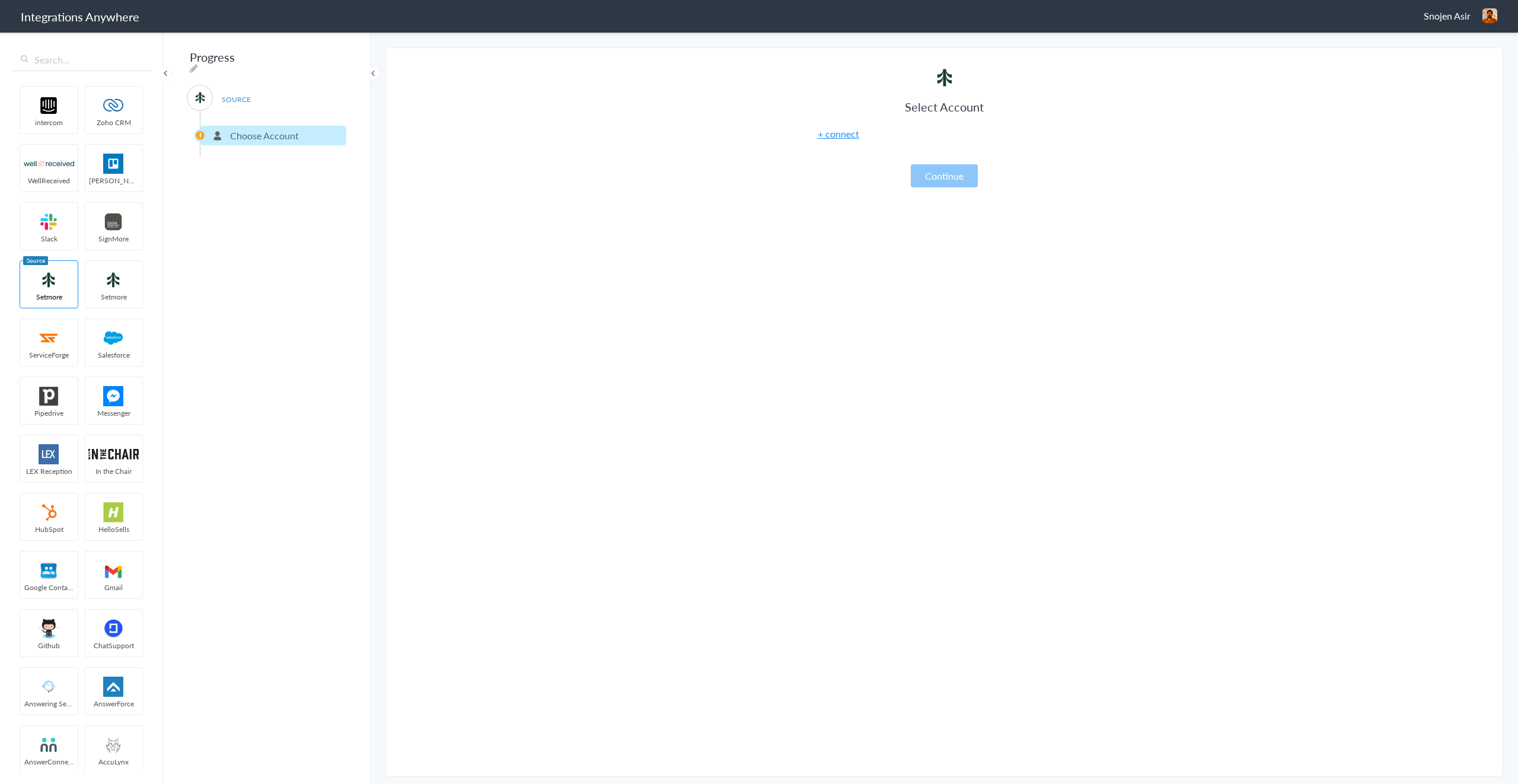
click at [168, 74] on span at bounding box center [165, 74] width 14 height 14
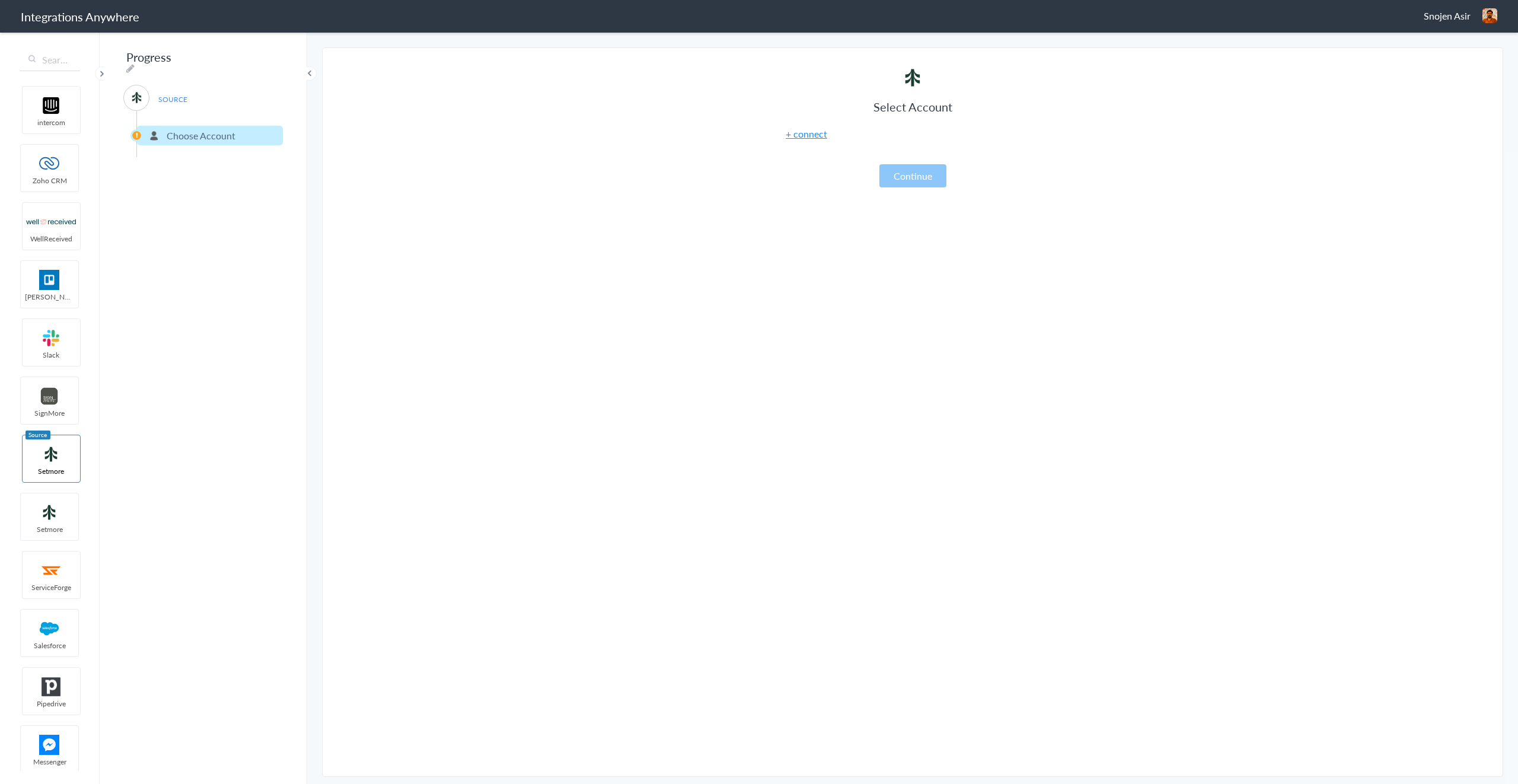
click at [104, 74] on span at bounding box center [101, 74] width 14 height 14
